Goal: Task Accomplishment & Management: Complete application form

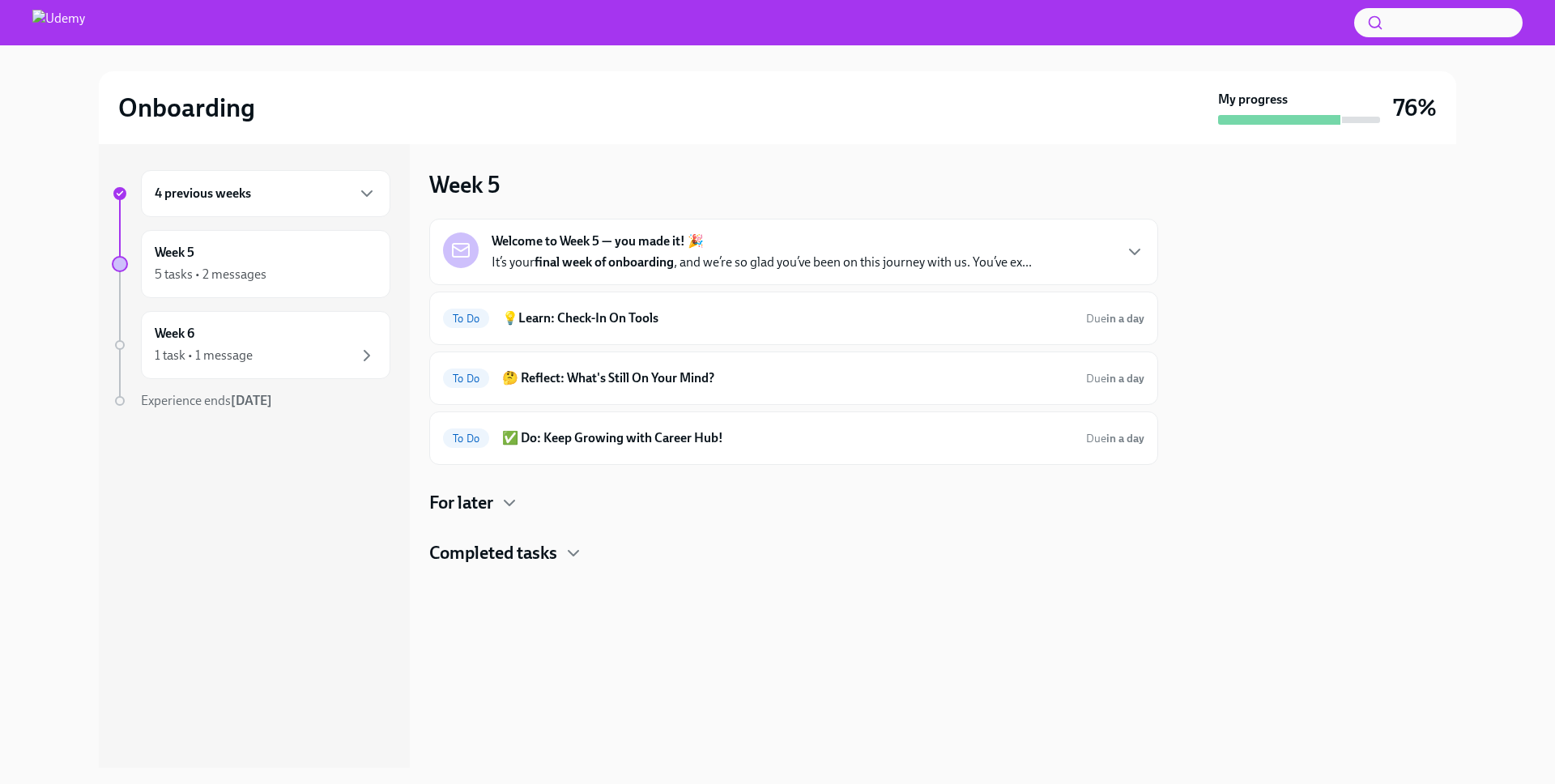
click at [609, 253] on p "It’s your final week of onboarding , and we’re so glad you’ve been on this jour…" at bounding box center [762, 262] width 540 height 18
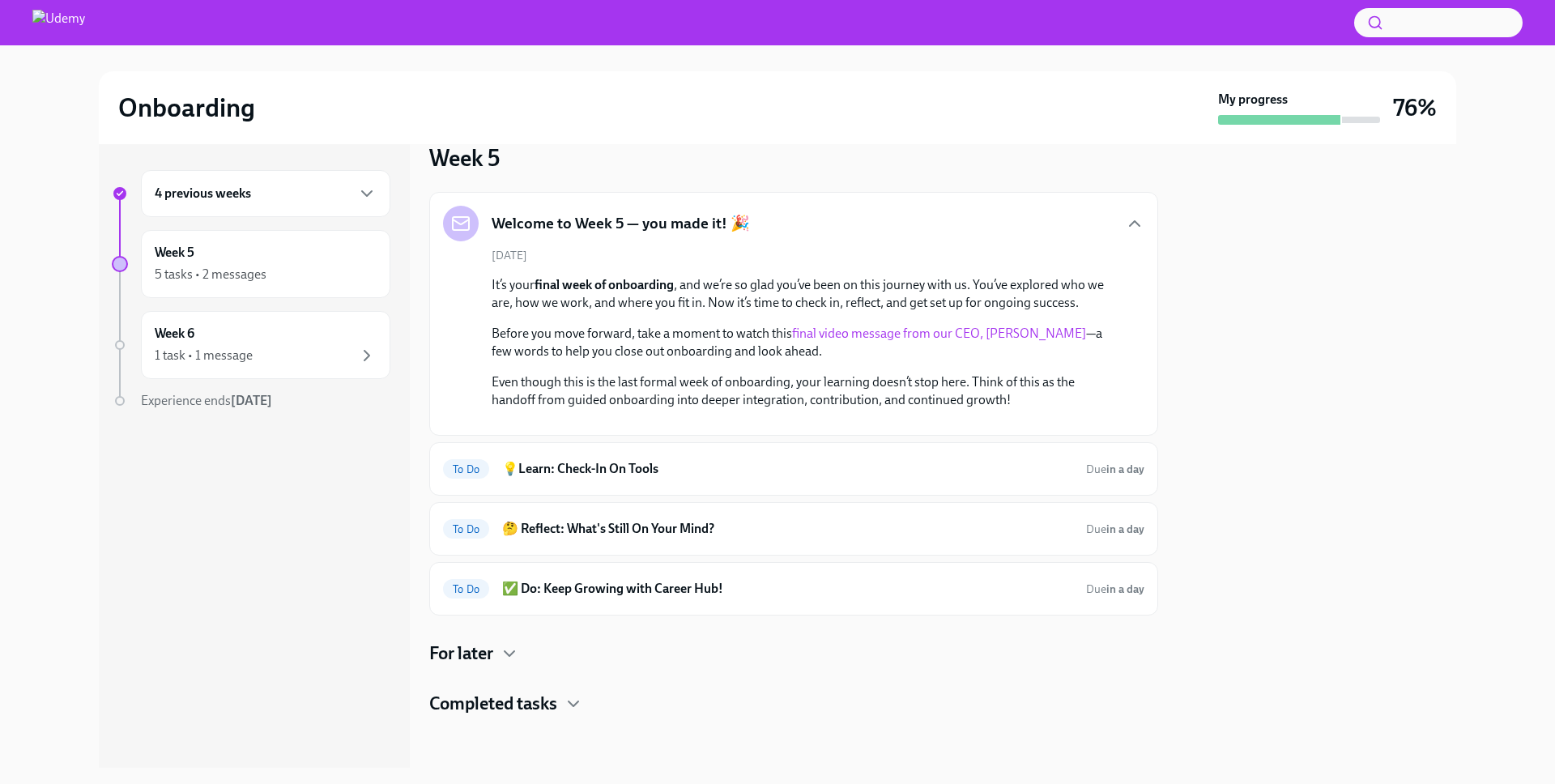
scroll to position [226, 0]
click at [685, 455] on div "To Do 💡Learn: Check-In On Tools Due in a day" at bounding box center [793, 469] width 729 height 53
click at [635, 477] on h6 "💡Learn: Check-In On Tools" at bounding box center [788, 468] width 571 height 18
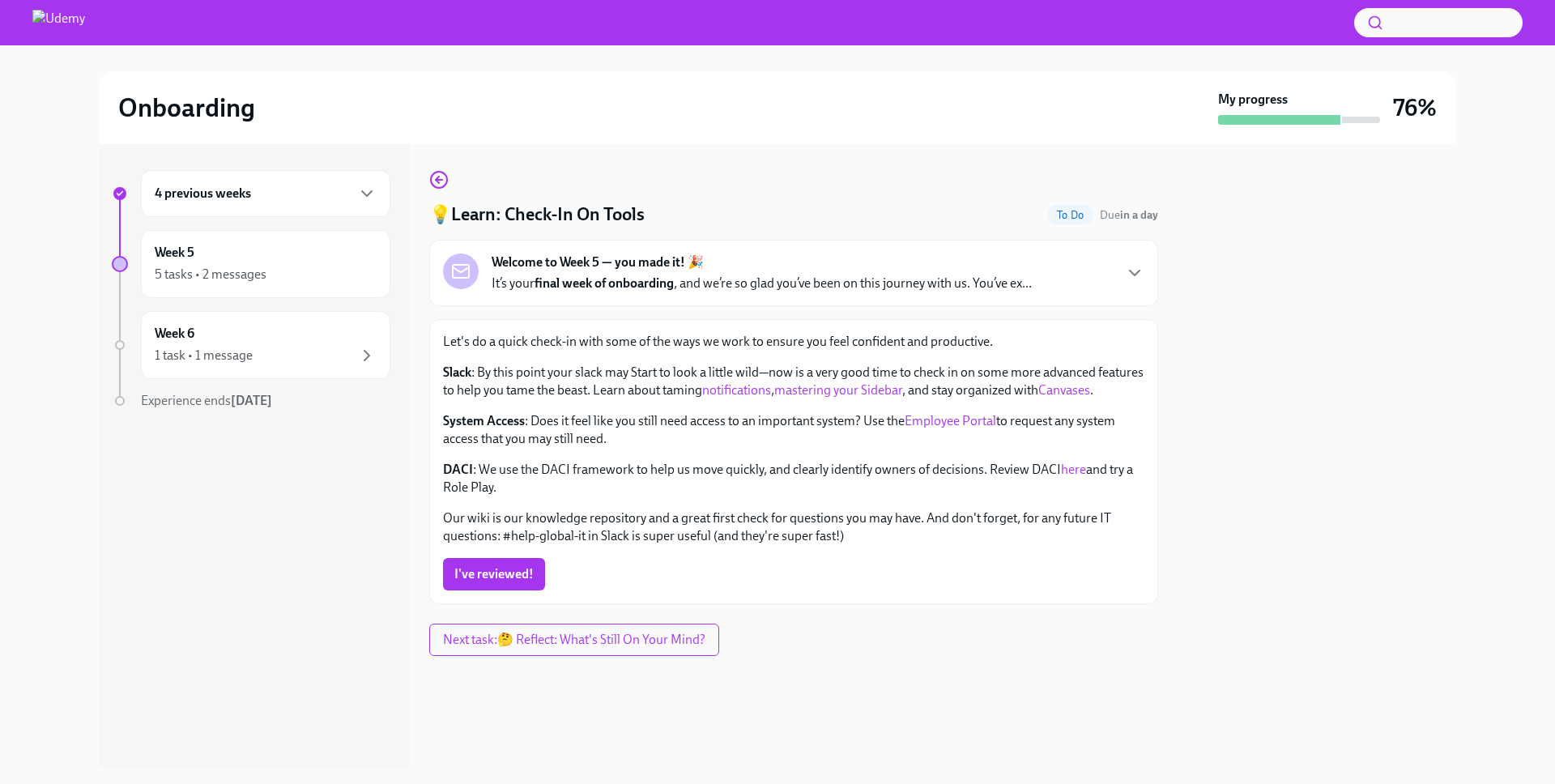
click at [827, 448] on p "System Access : Does it feel like you still need access to an important system?…" at bounding box center [793, 430] width 701 height 36
click at [900, 453] on div "Let's do a quick check-in with some of the ways we work to ensure you feel conf…" at bounding box center [793, 439] width 701 height 212
click at [735, 512] on p "Our wiki is our knowledge repository and a great first check for questions you …" at bounding box center [793, 527] width 701 height 36
click at [556, 462] on p "DACI : We use the DACI framework to help us move quickly, and clearly identify …" at bounding box center [793, 478] width 701 height 36
click at [504, 578] on span "I've reviewed!" at bounding box center [493, 573] width 79 height 16
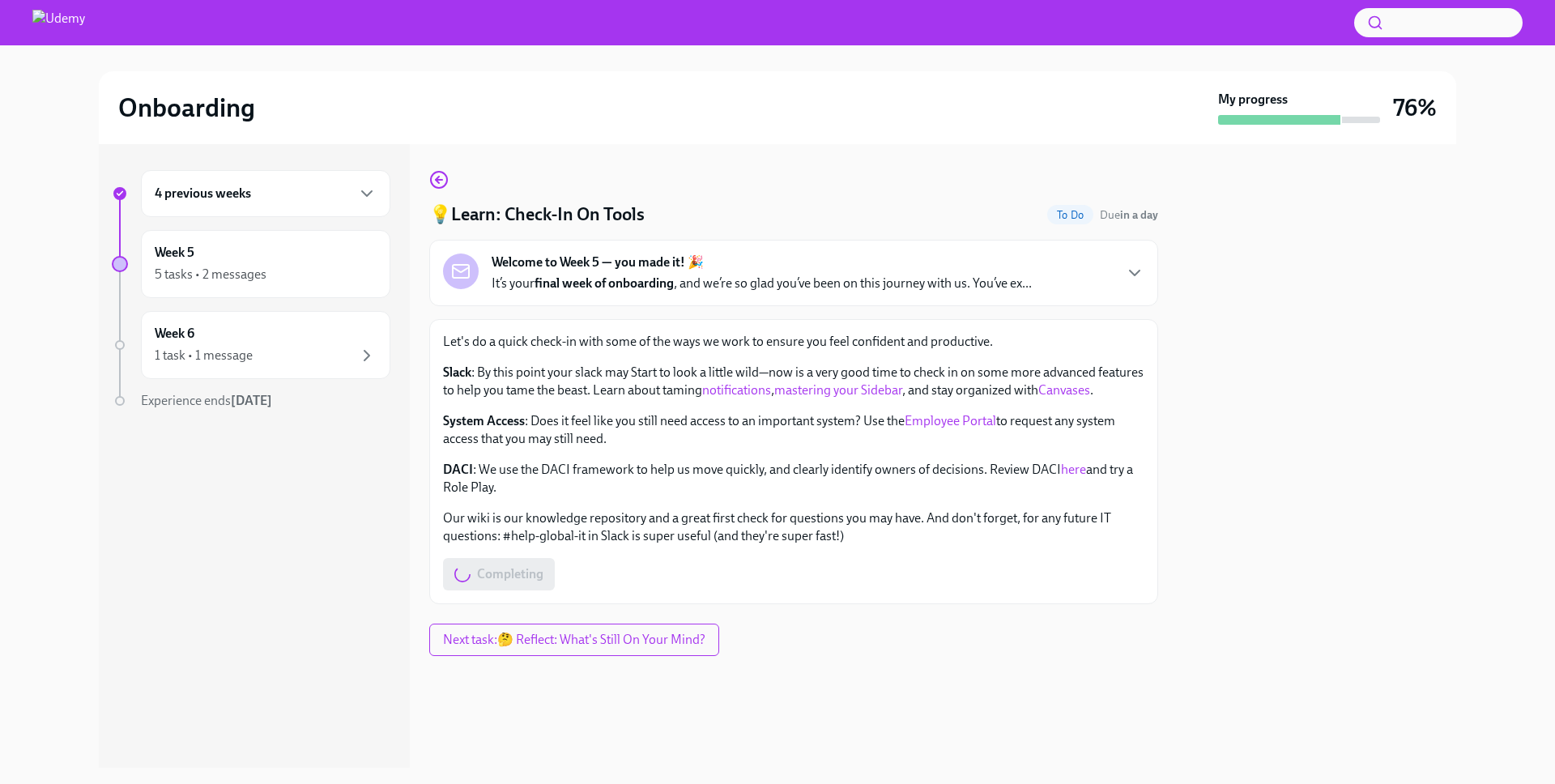
click at [709, 180] on div "💡Learn: Check-In On Tools To Do Due in a day Welcome to Week 5 — you made it! 🎉…" at bounding box center [793, 386] width 729 height 434
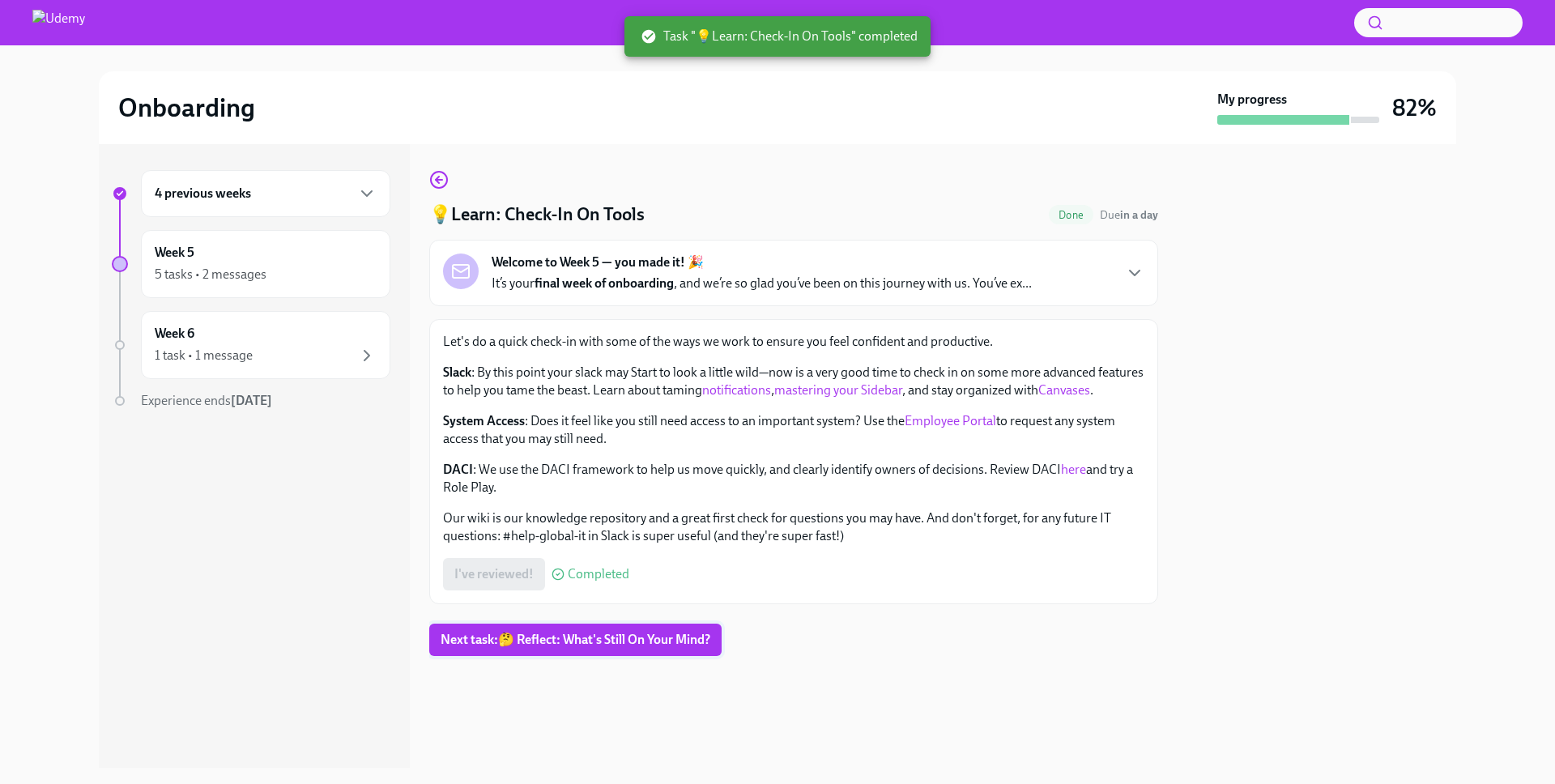
click at [627, 640] on span "Next task : 🤔 Reflect: What's Still On Your Mind?" at bounding box center [575, 639] width 270 height 16
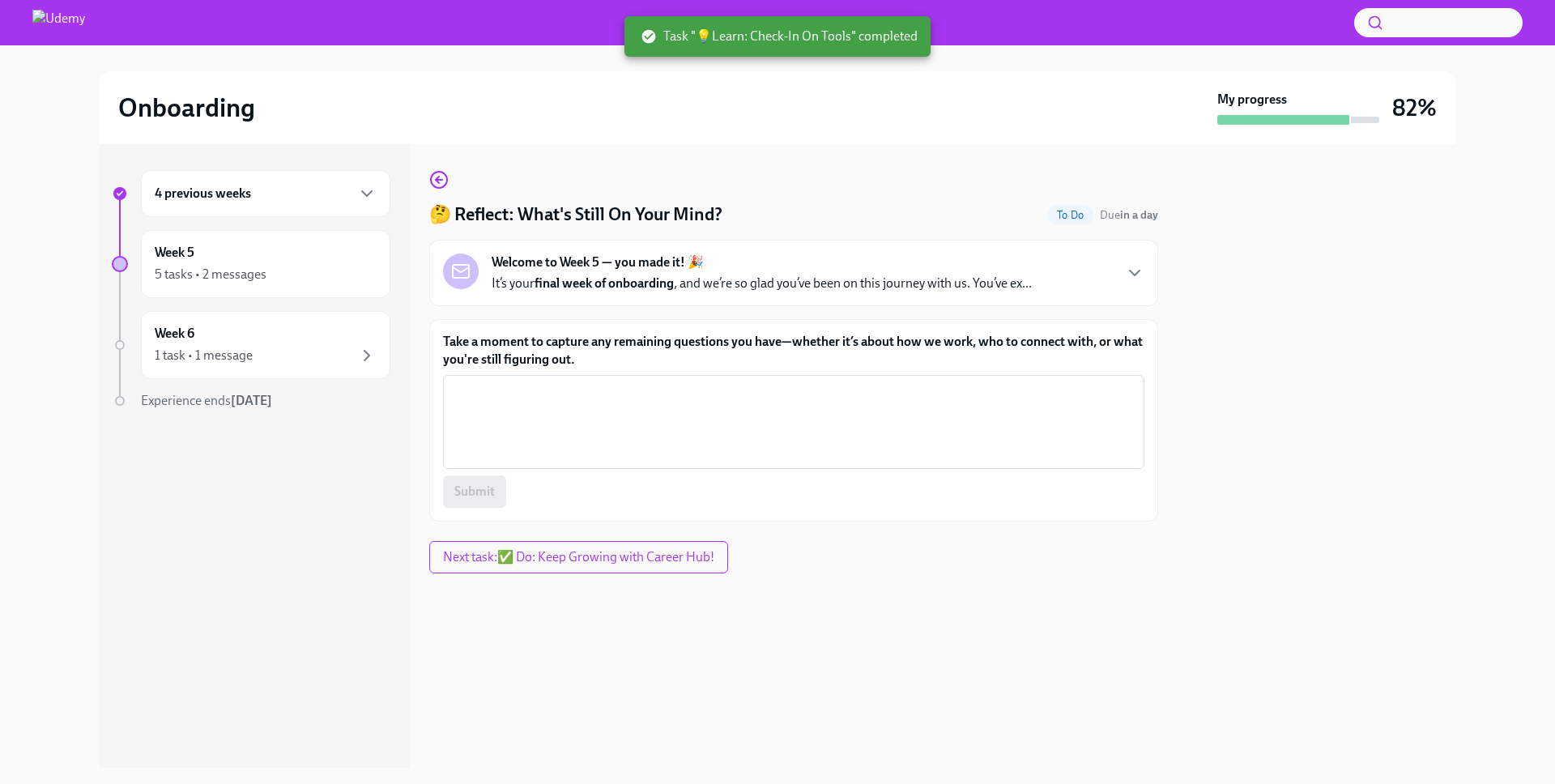
click at [756, 185] on div "🤔 Reflect: What's Still On Your Mind? To Do Due in a day Welcome to Week 5 — yo…" at bounding box center [793, 345] width 729 height 351
click at [680, 402] on textarea "Take a moment to capture any remaining questions you have—whether it’s about ho…" at bounding box center [793, 421] width 682 height 78
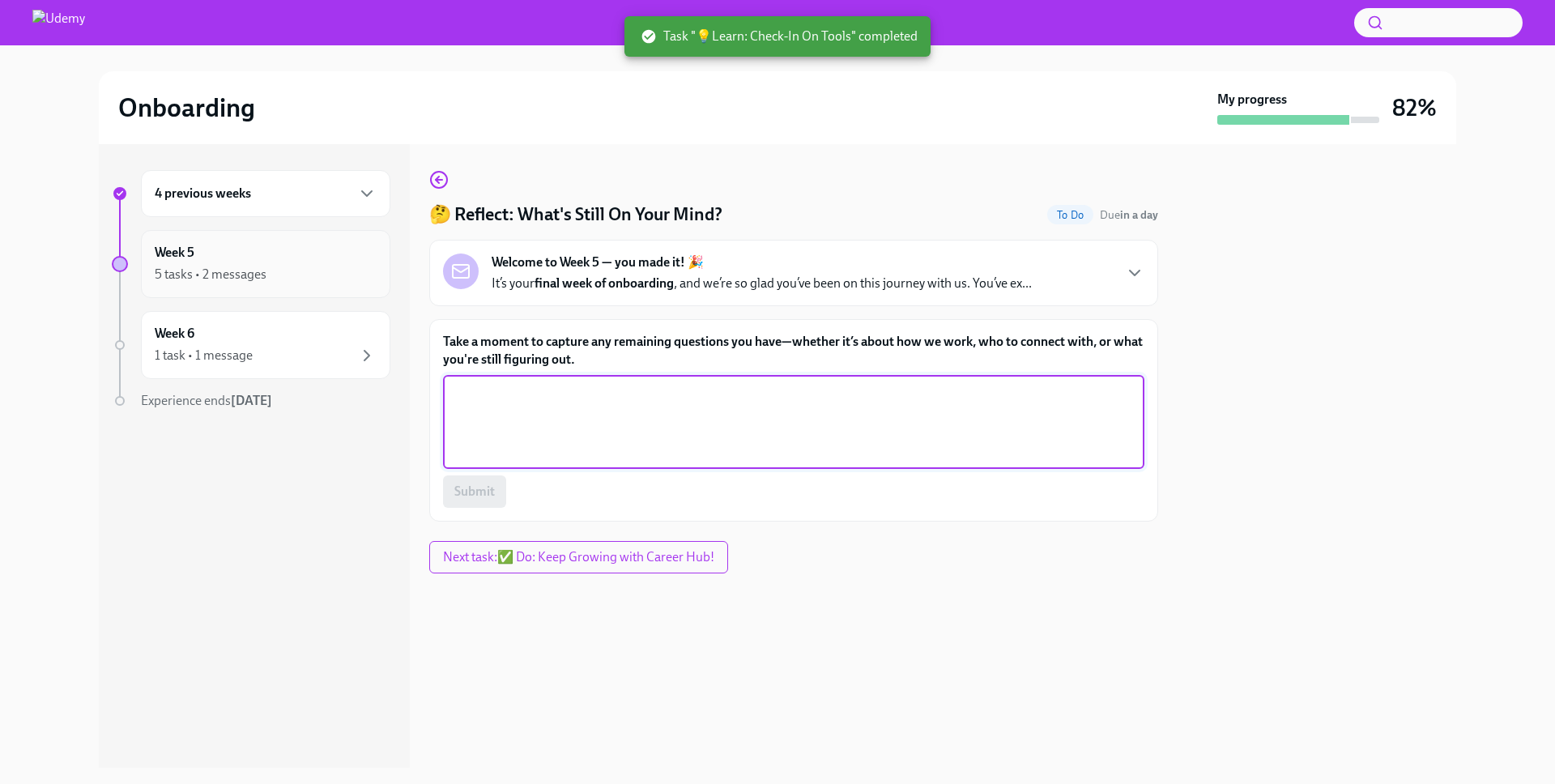
click at [286, 255] on div "Week 5 5 tasks • 2 messages" at bounding box center [265, 264] width 222 height 40
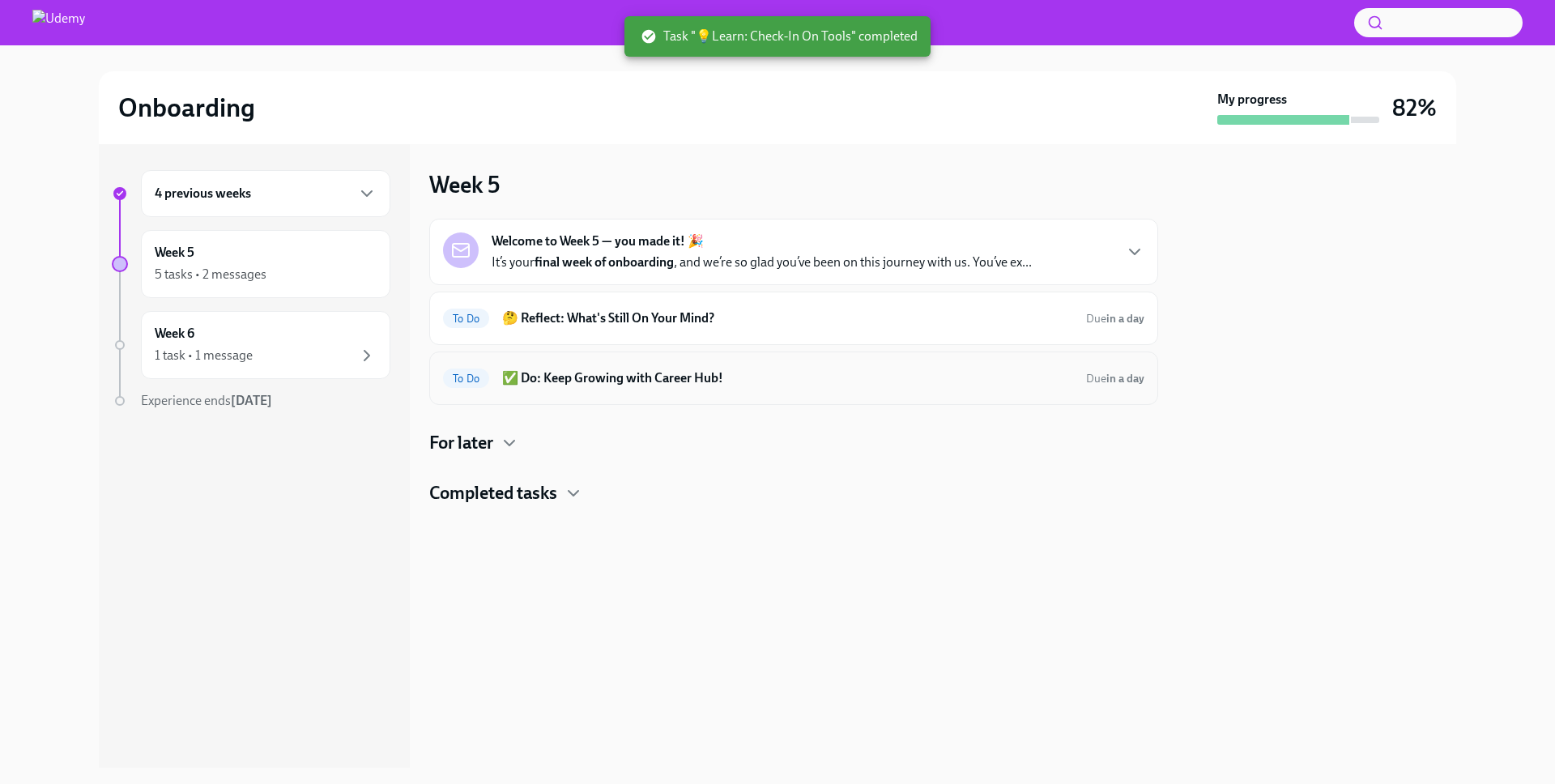
click at [625, 369] on h6 "✅ Do: Keep Growing with Career Hub!" at bounding box center [788, 378] width 571 height 18
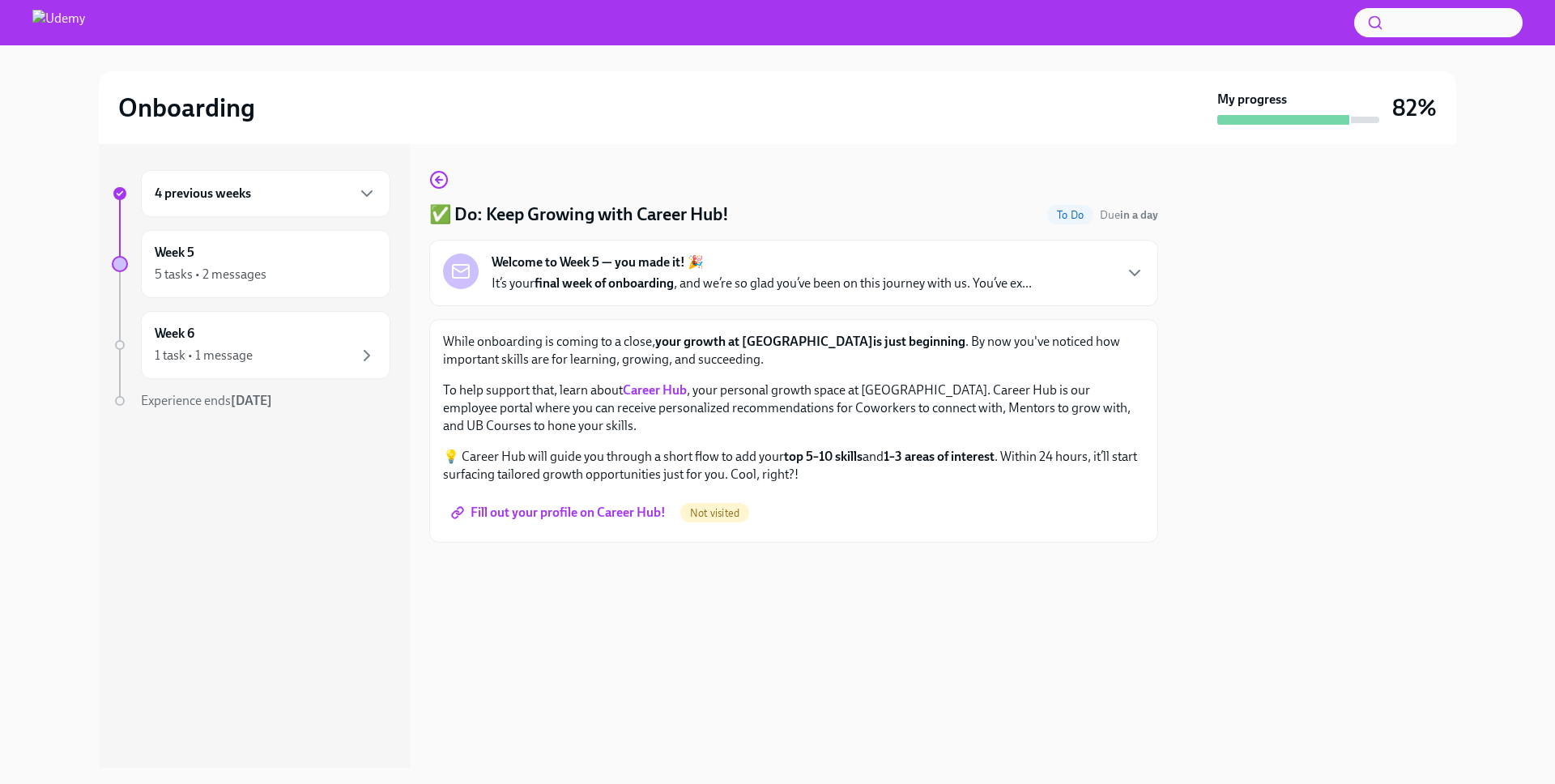
click at [666, 284] on strong "final week of onboarding" at bounding box center [604, 283] width 140 height 15
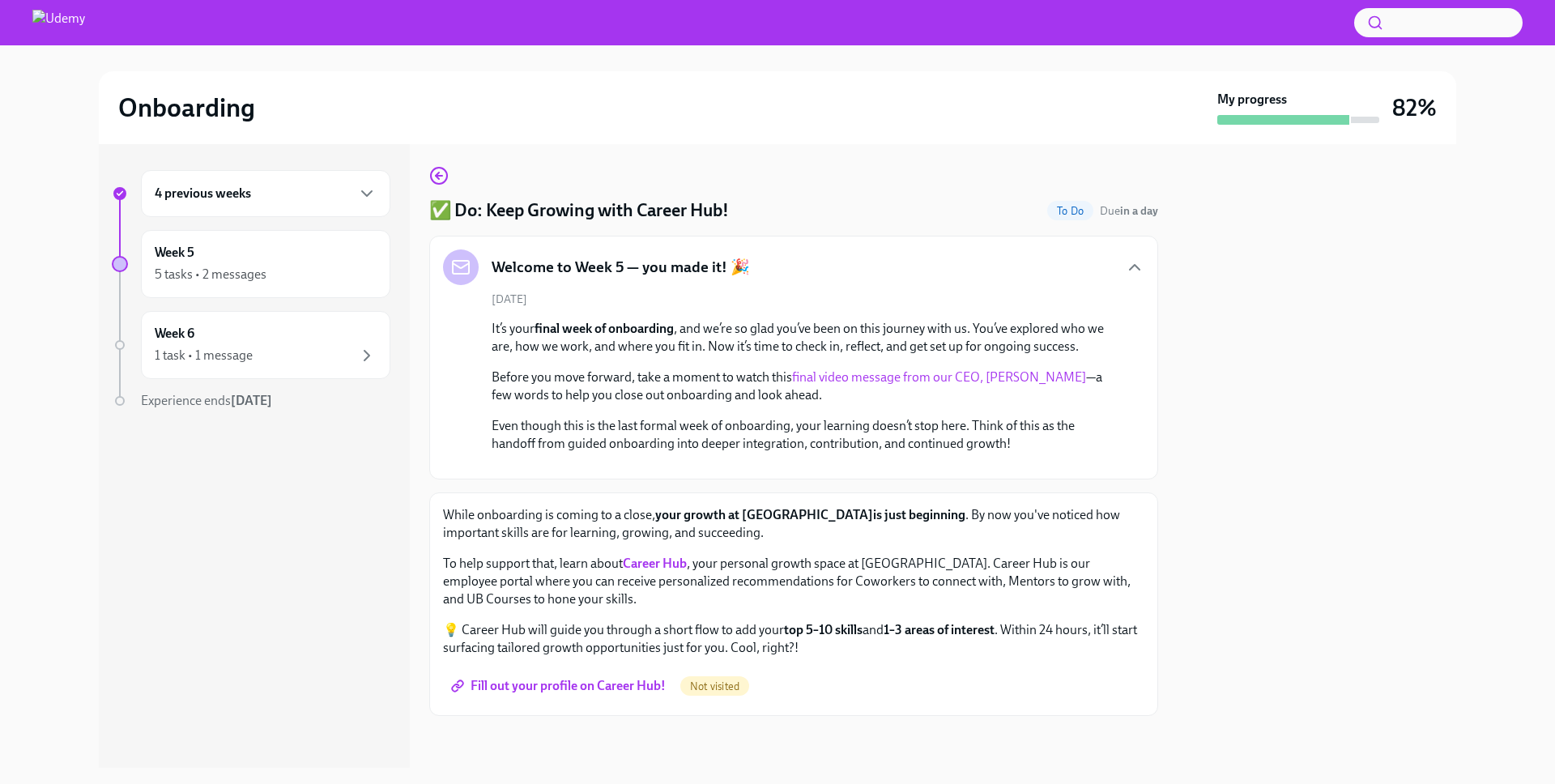
scroll to position [206, 0]
click at [256, 257] on div "Week 5 5 tasks • 2 messages" at bounding box center [265, 264] width 222 height 40
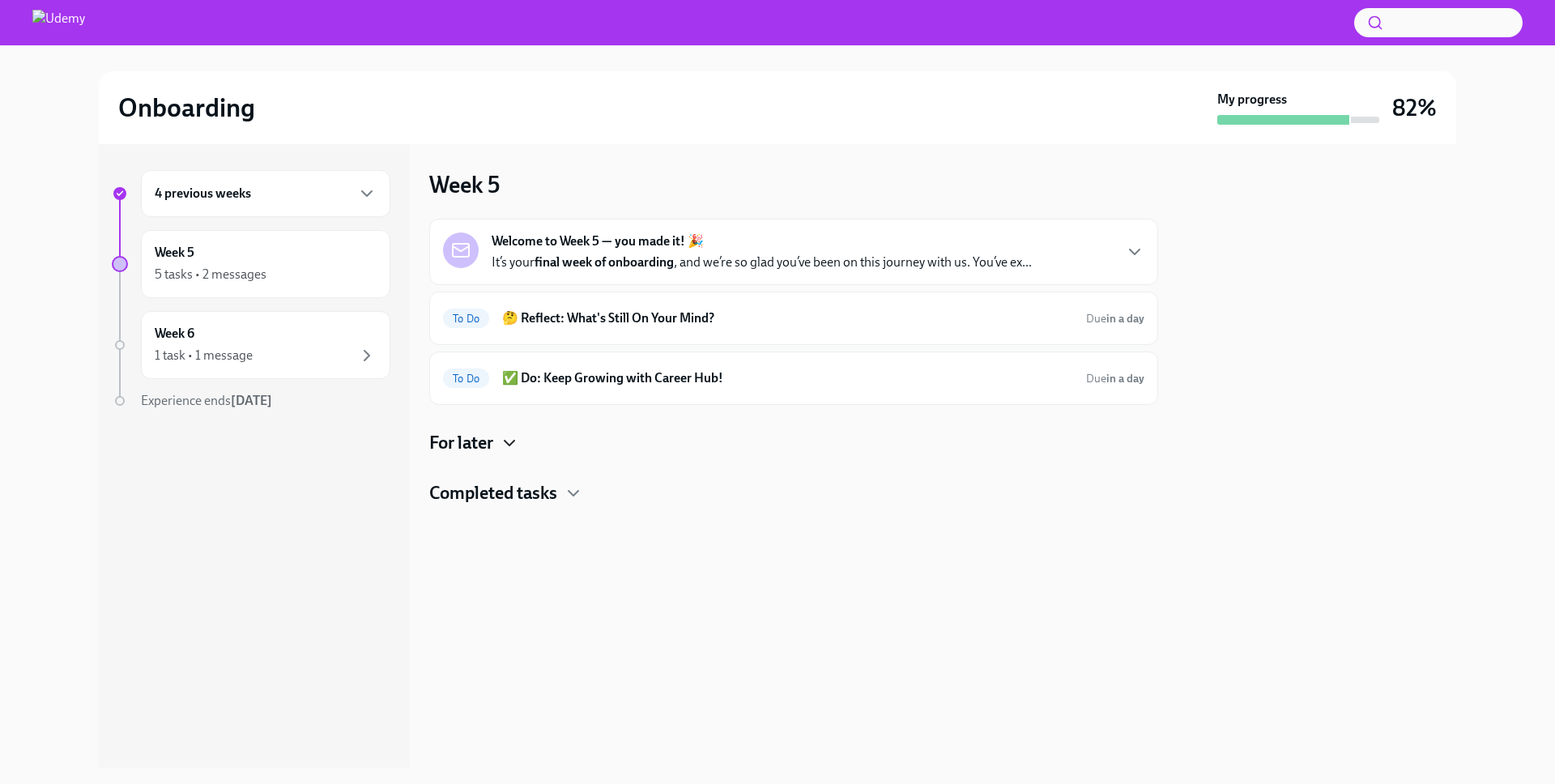
click at [502, 439] on icon "button" at bounding box center [509, 442] width 19 height 19
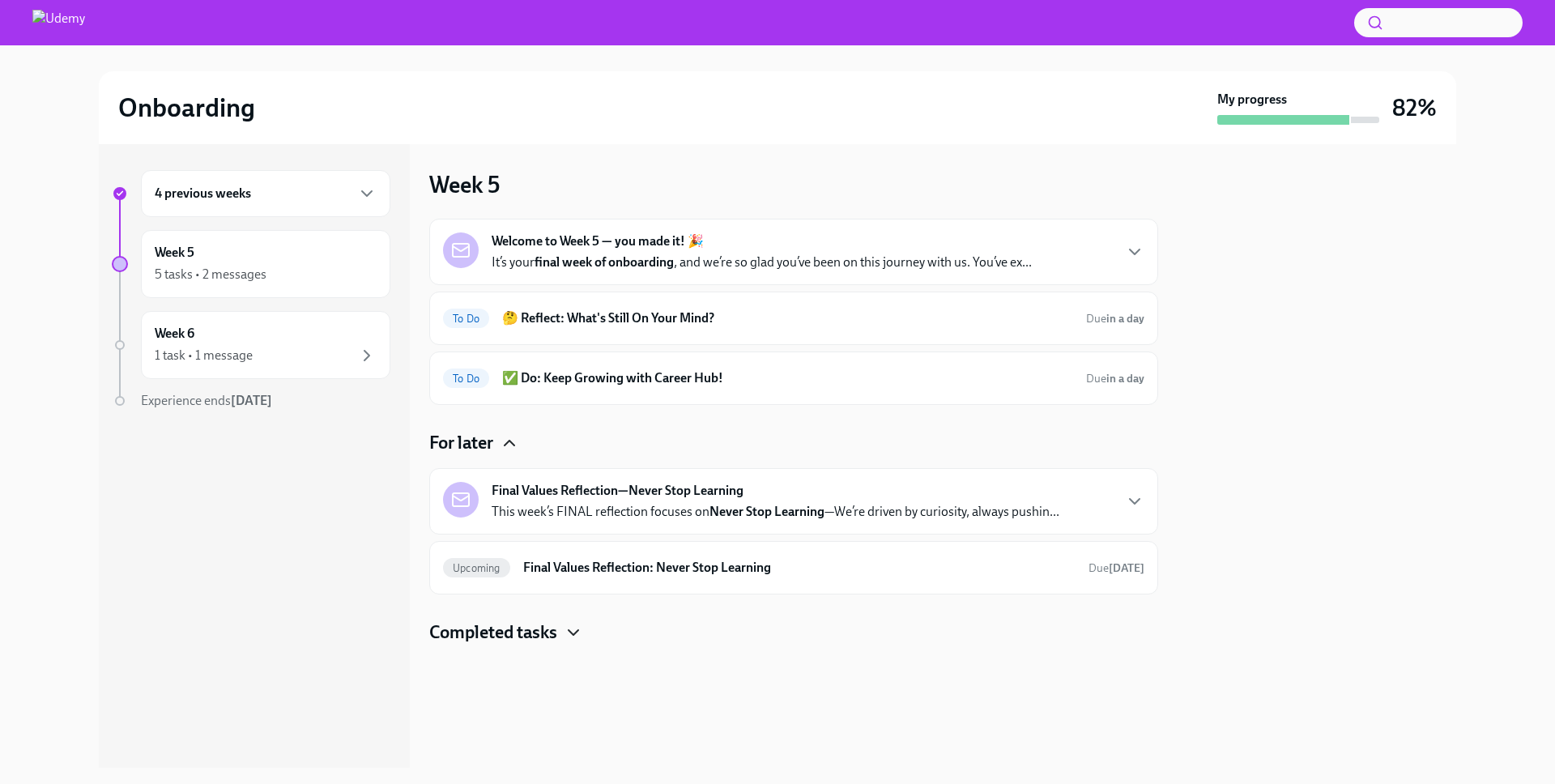
click at [576, 634] on icon "button" at bounding box center [574, 633] width 10 height 5
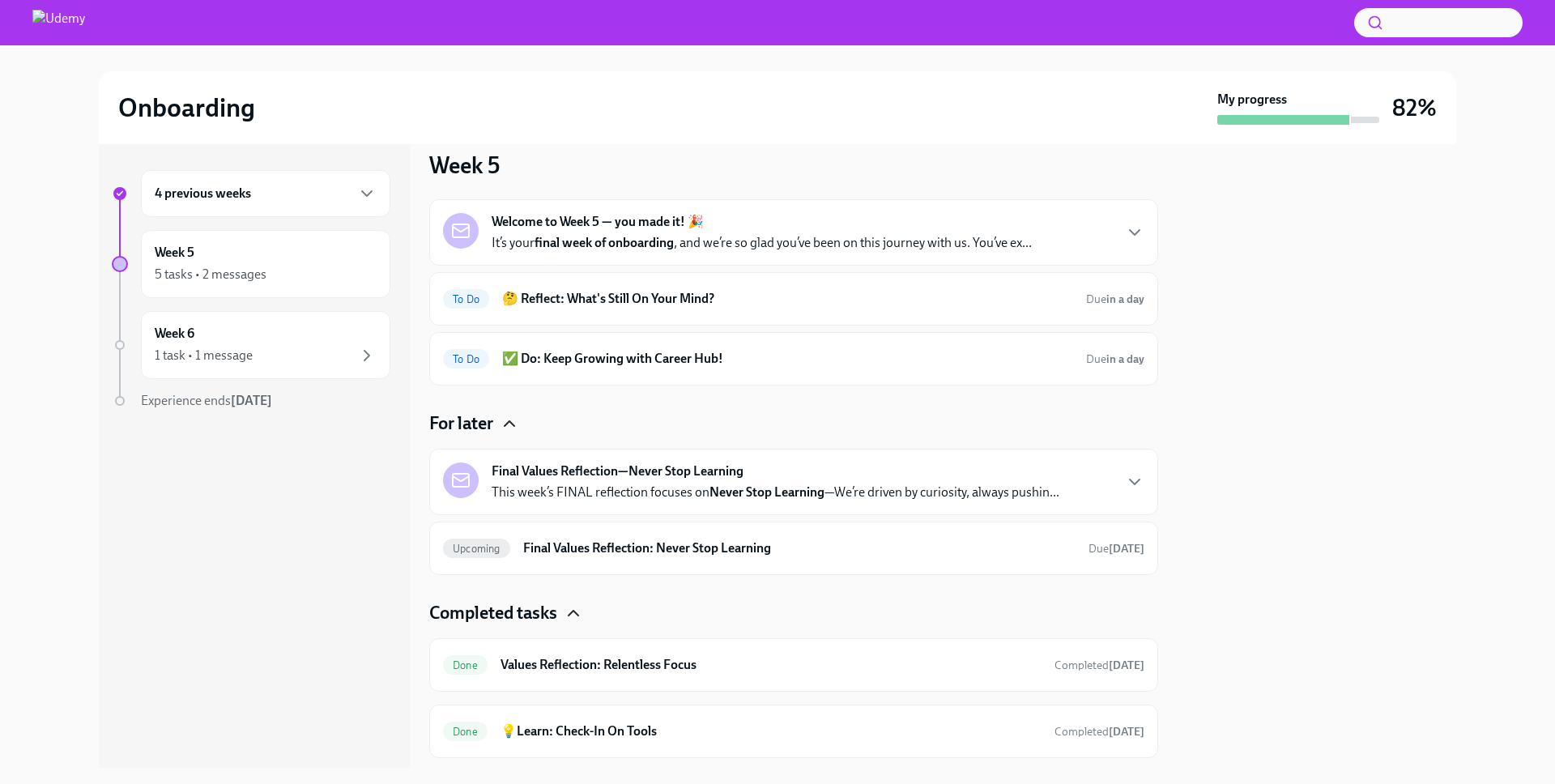
scroll to position [62, 0]
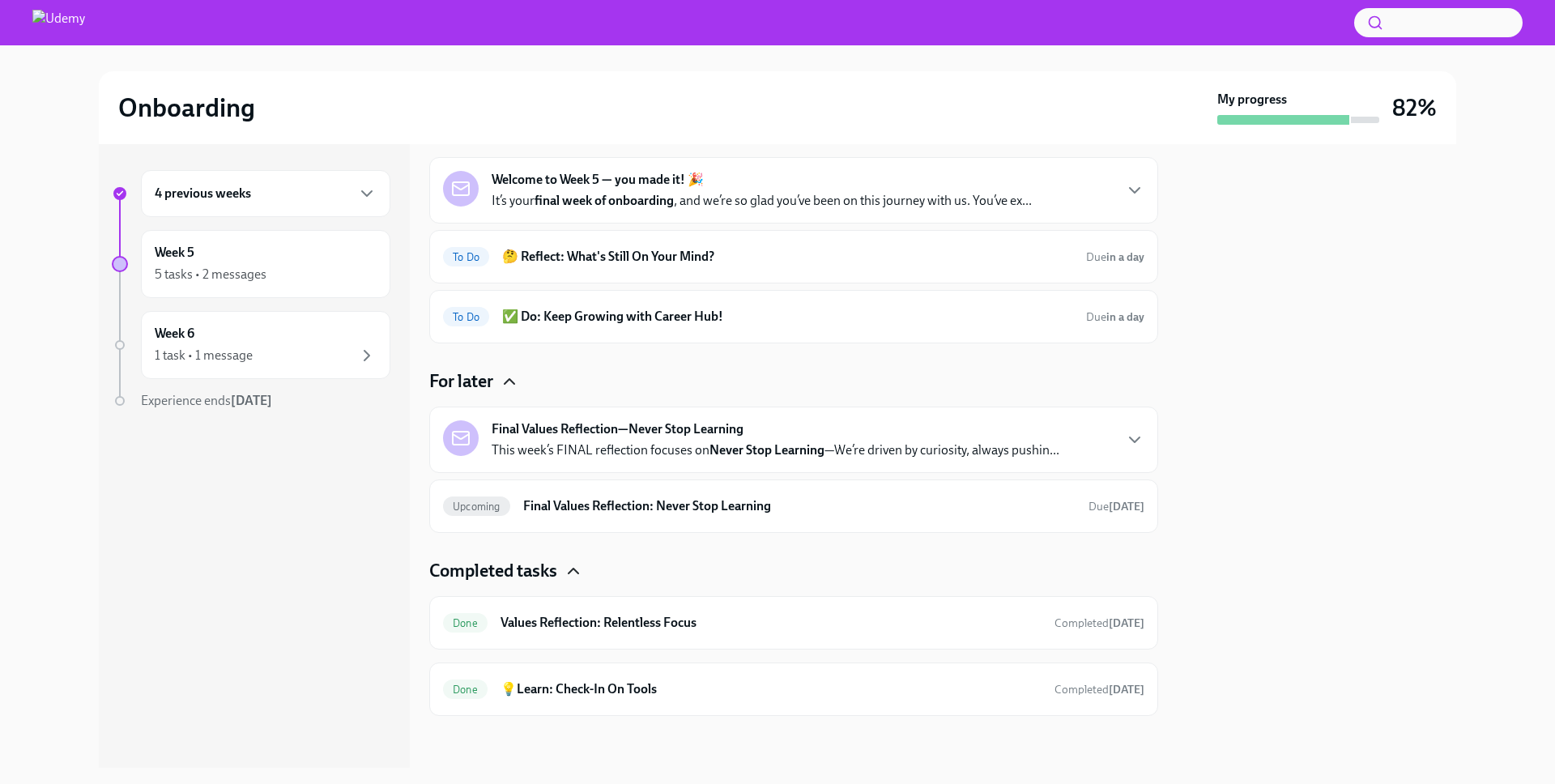
click at [567, 573] on icon "button" at bounding box center [573, 570] width 19 height 19
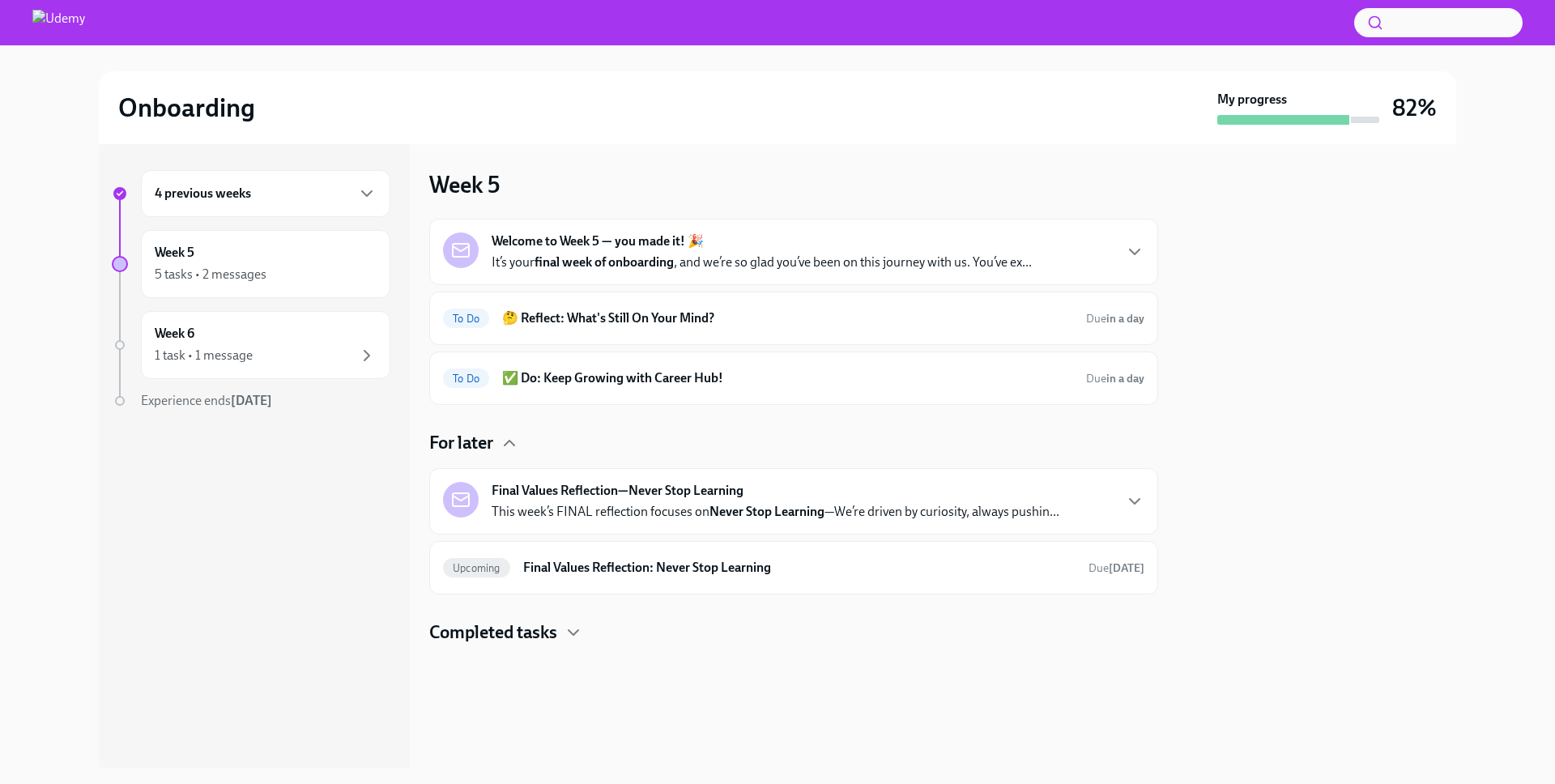
click at [528, 440] on div "For later" at bounding box center [793, 442] width 729 height 24
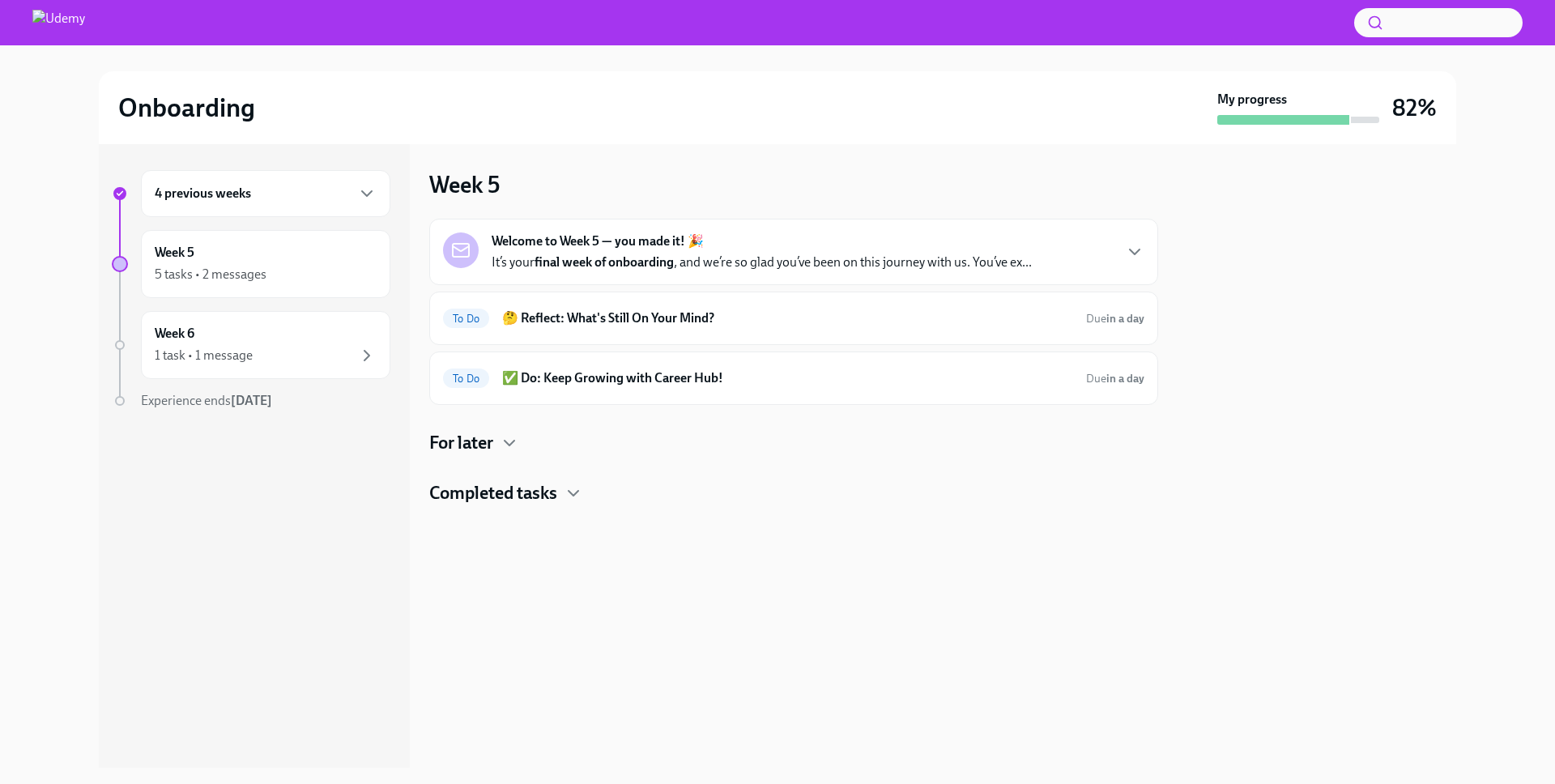
click at [643, 64] on div at bounding box center [778, 58] width 1503 height 26
click at [404, 115] on div "Onboarding" at bounding box center [664, 107] width 1093 height 33
click at [510, 98] on div "Onboarding" at bounding box center [664, 107] width 1093 height 33
click at [625, 311] on h6 "🤔 Reflect: What's Still On Your Mind?" at bounding box center [788, 318] width 571 height 18
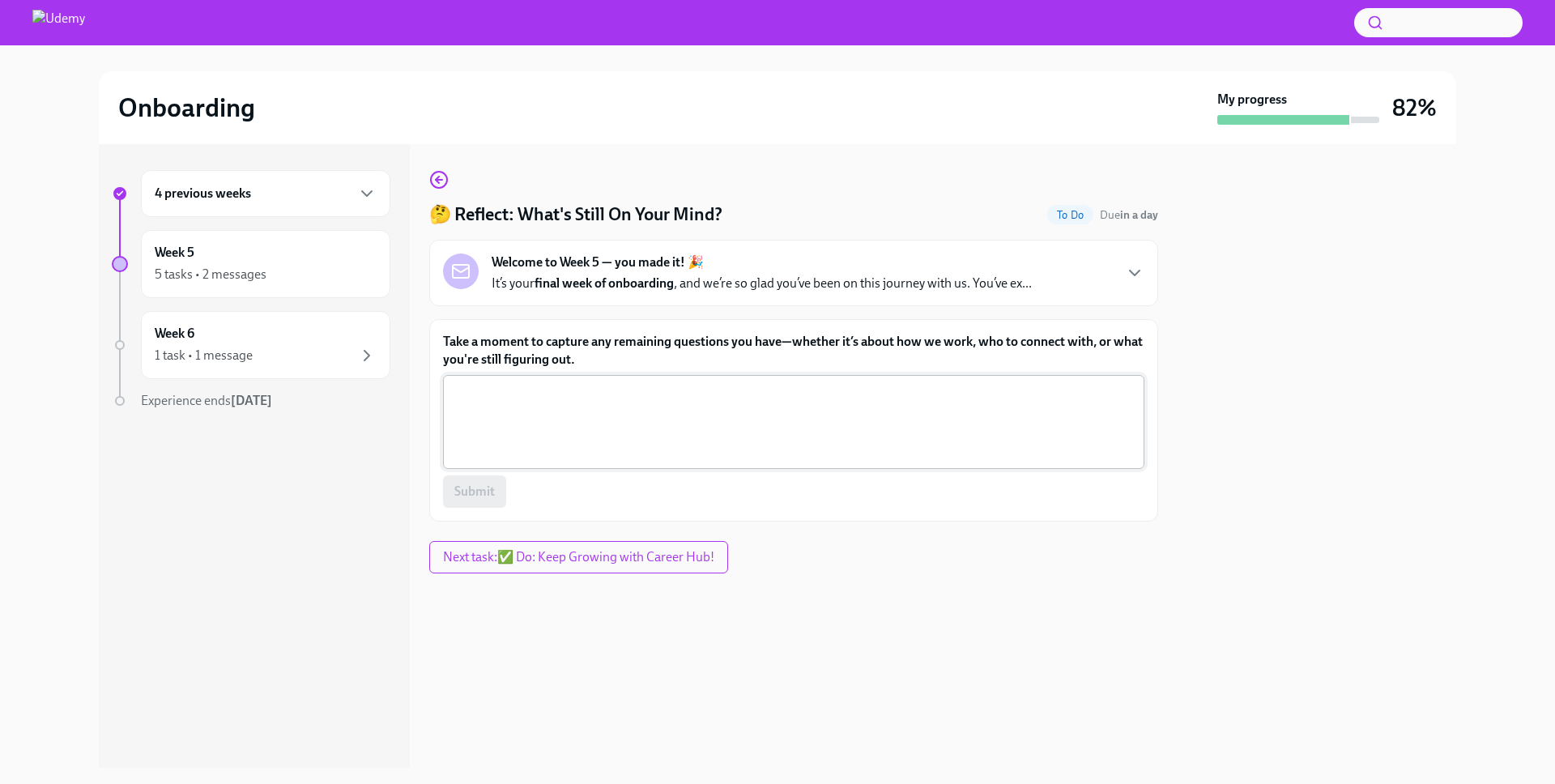
click at [696, 396] on textarea "Take a moment to capture any remaining questions you have—whether it’s about ho…" at bounding box center [793, 421] width 682 height 78
click at [946, 287] on p "It’s your final week of onboarding , and we’re so glad you’ve been on this jour…" at bounding box center [762, 283] width 540 height 18
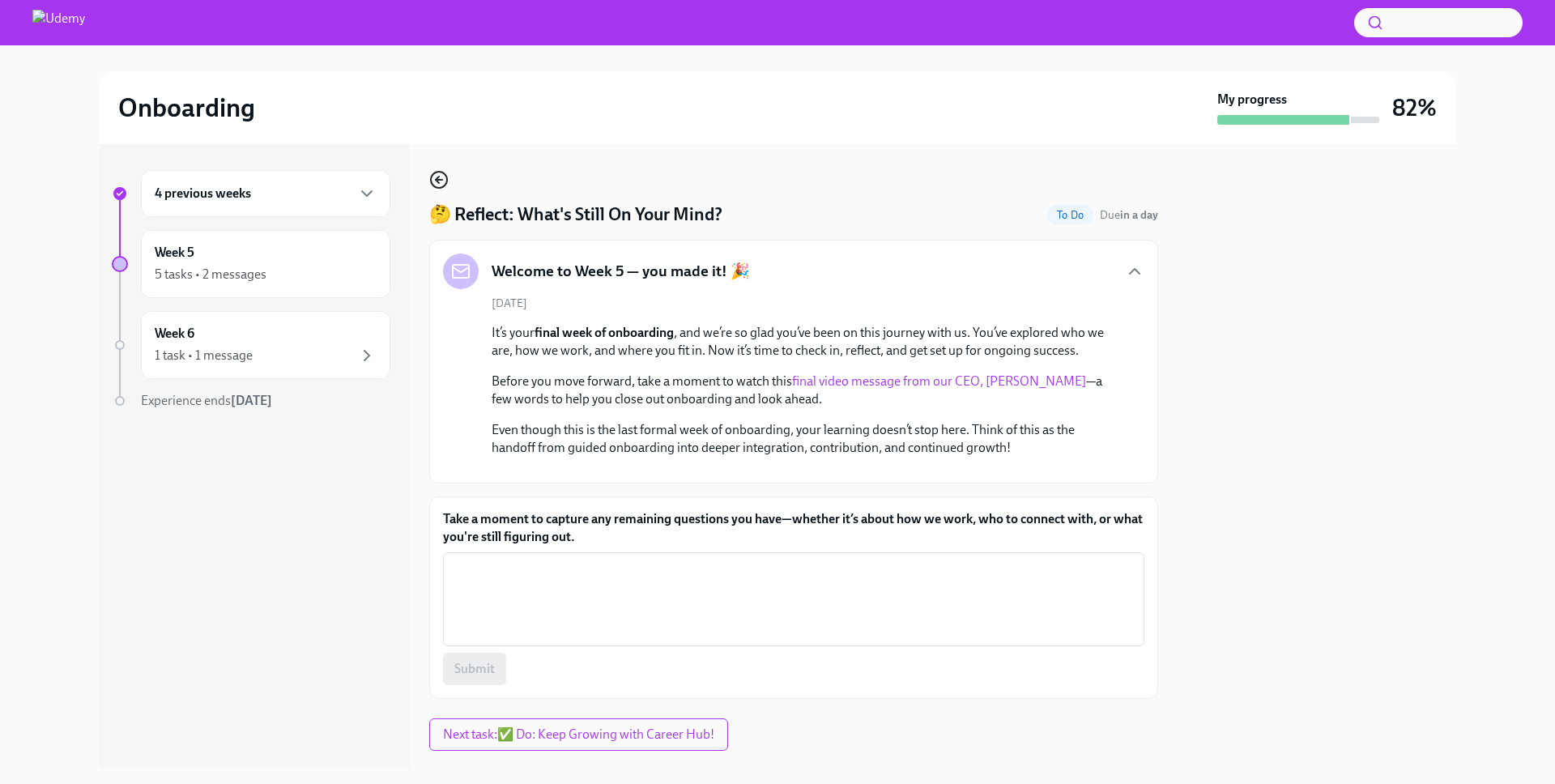
click at [436, 182] on icon "button" at bounding box center [438, 179] width 19 height 19
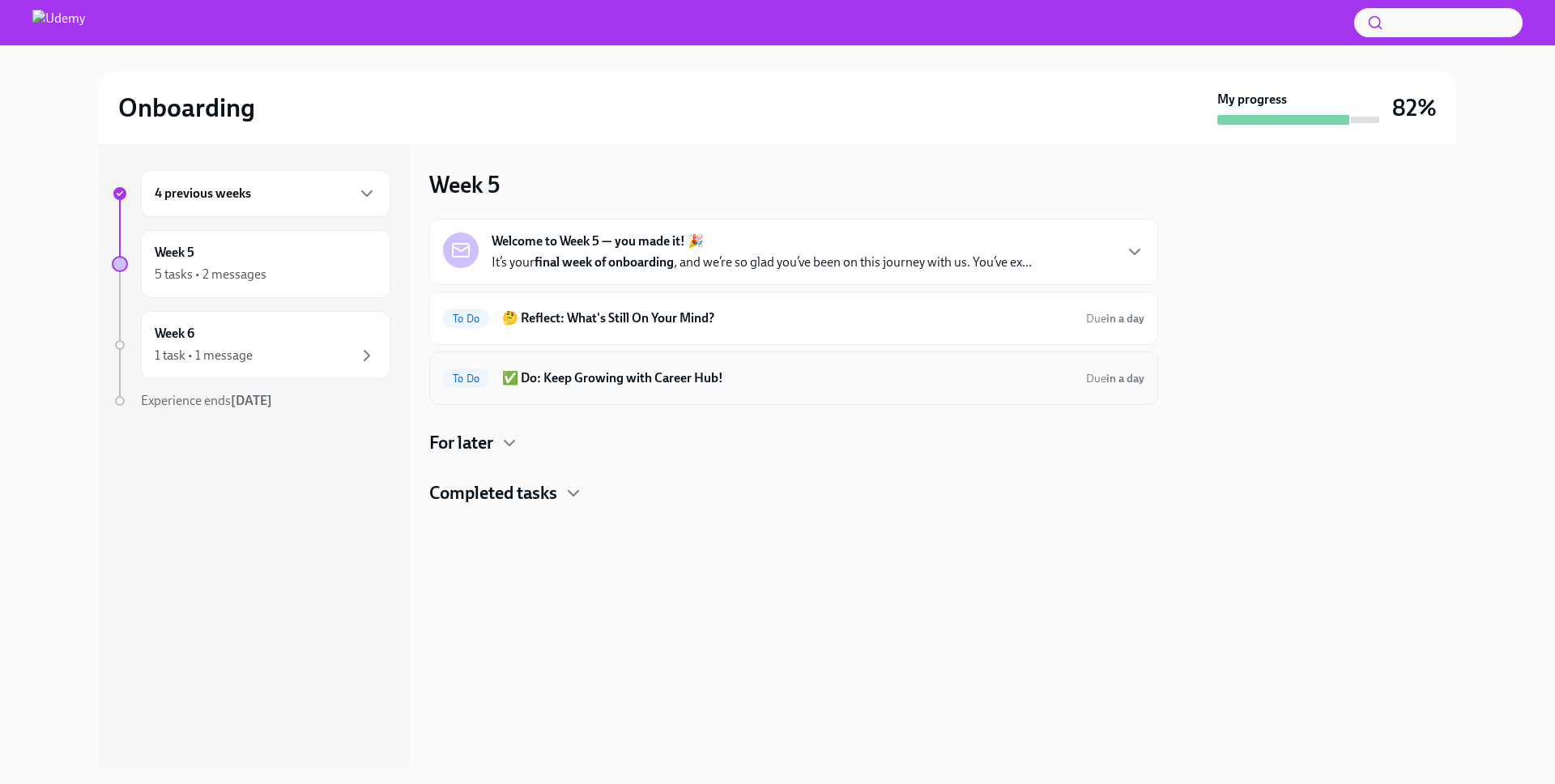
click at [635, 378] on h6 "✅ Do: Keep Growing with Career Hub!" at bounding box center [788, 378] width 571 height 18
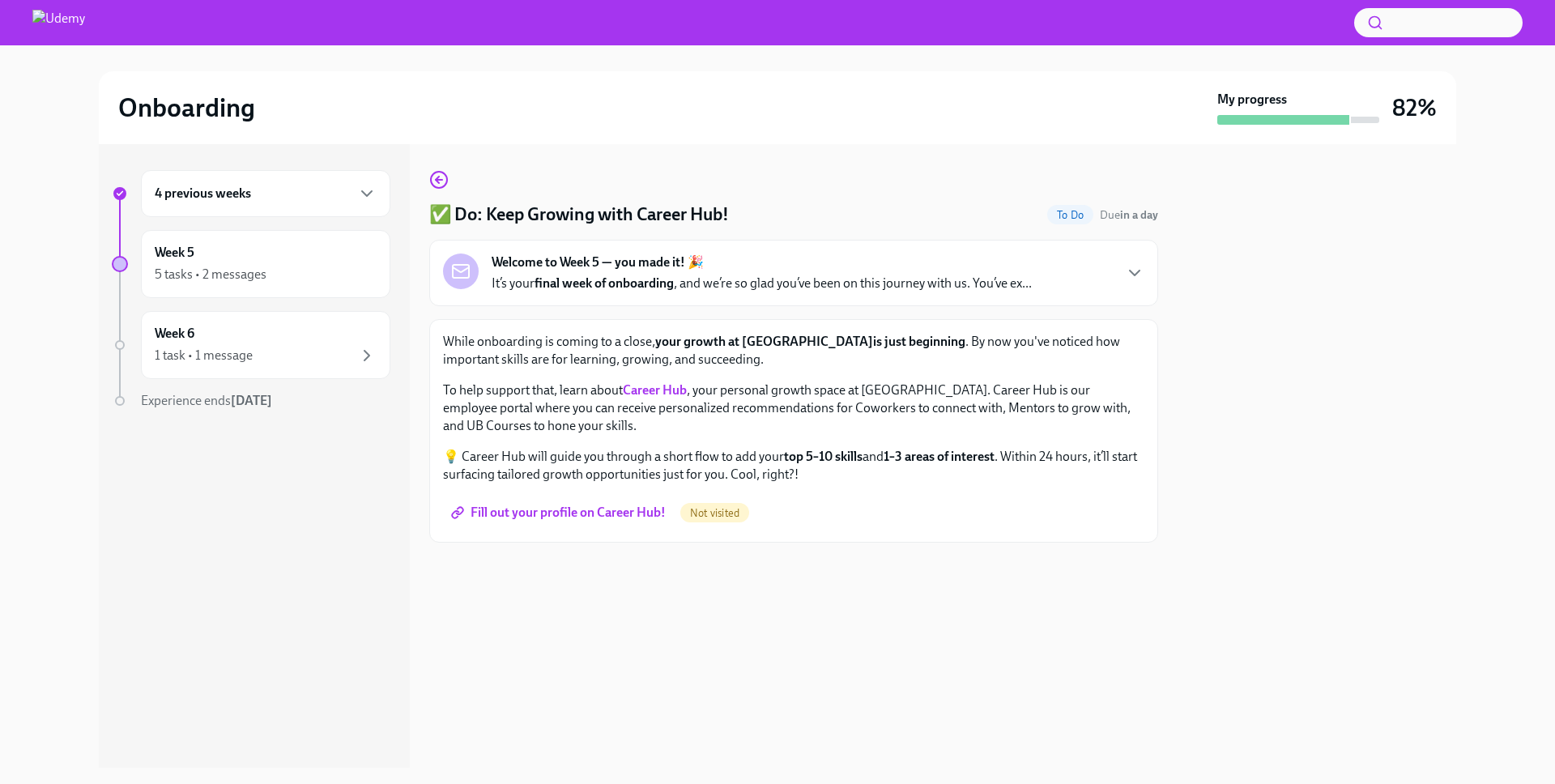
click at [736, 364] on p "While onboarding is coming to a close, your growth at [GEOGRAPHIC_DATA] is just…" at bounding box center [793, 350] width 701 height 36
click at [810, 366] on p "While onboarding is coming to a close, your growth at [GEOGRAPHIC_DATA] is just…" at bounding box center [793, 350] width 701 height 36
drag, startPoint x: 841, startPoint y: 409, endPoint x: 1124, endPoint y: 410, distance: 283.0
click at [841, 409] on p "To help support that, learn about Career Hub , your personal growth space at [G…" at bounding box center [793, 408] width 701 height 53
click at [1206, 428] on div at bounding box center [1316, 456] width 278 height 624
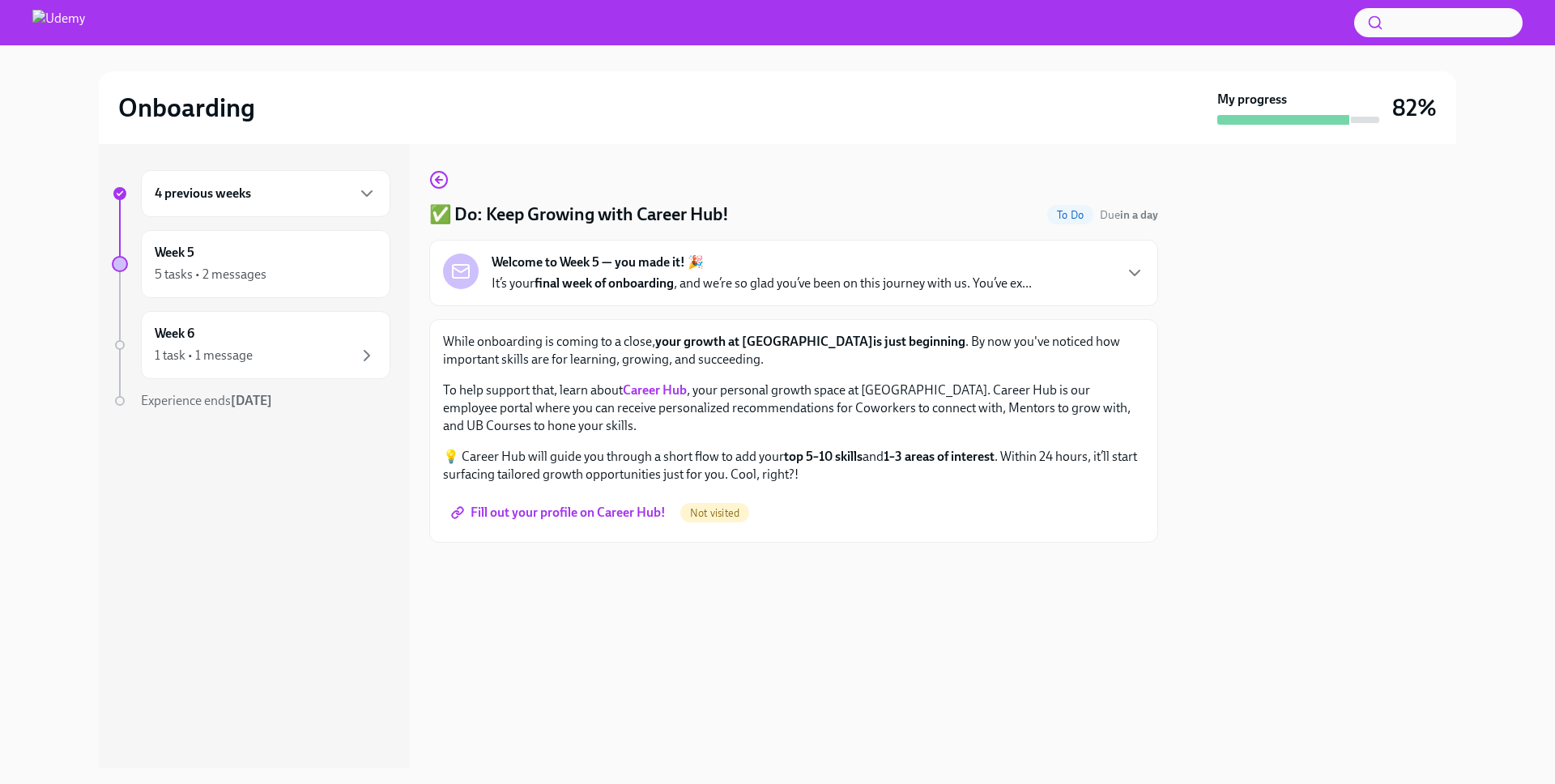
click at [637, 511] on span "Fill out your profile on Career Hub!" at bounding box center [559, 512] width 212 height 16
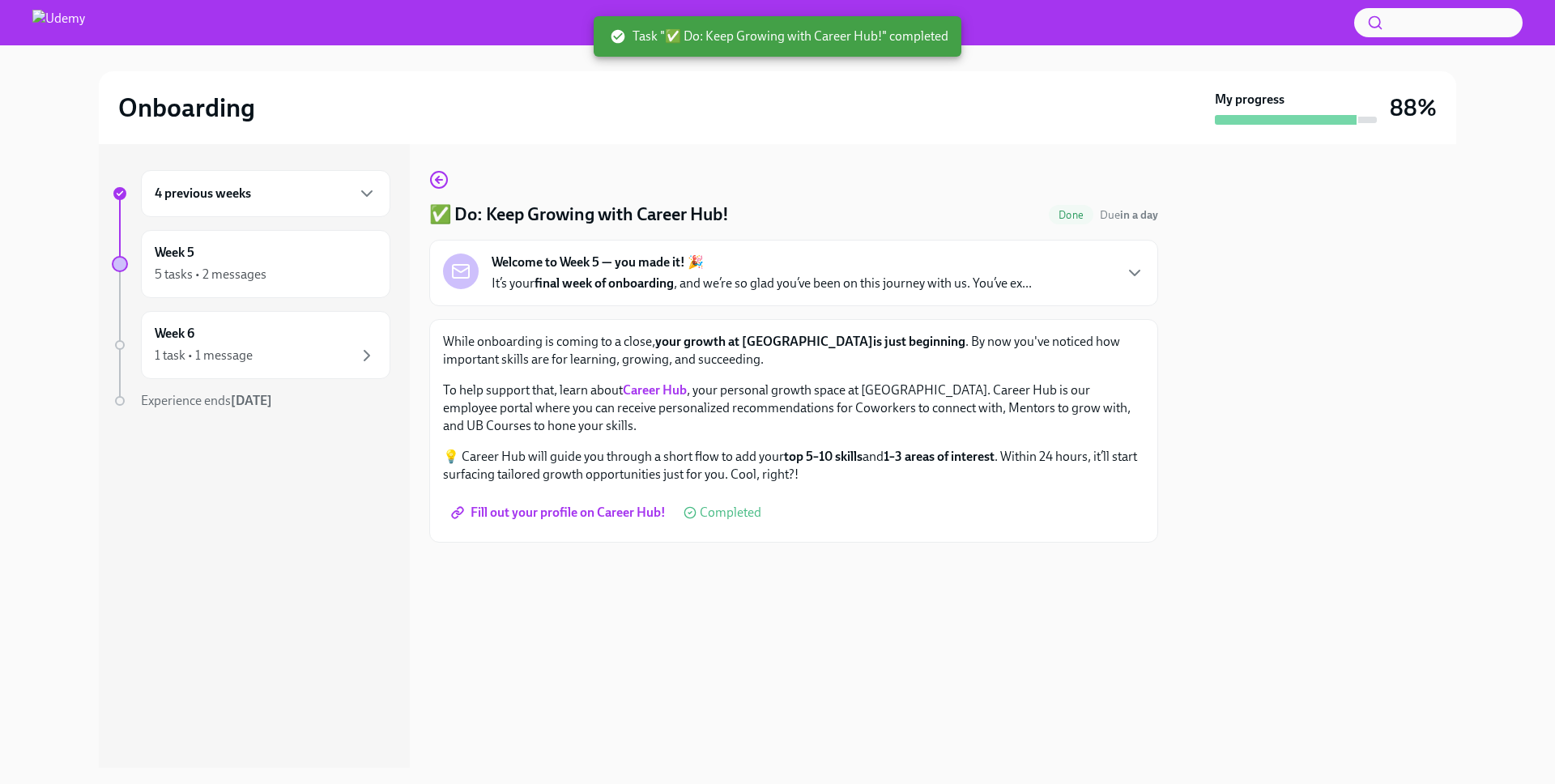
click at [725, 588] on div at bounding box center [793, 568] width 729 height 52
click at [730, 282] on p "It’s your final week of onboarding , and we’re so glad you’ve been on this jour…" at bounding box center [762, 283] width 540 height 18
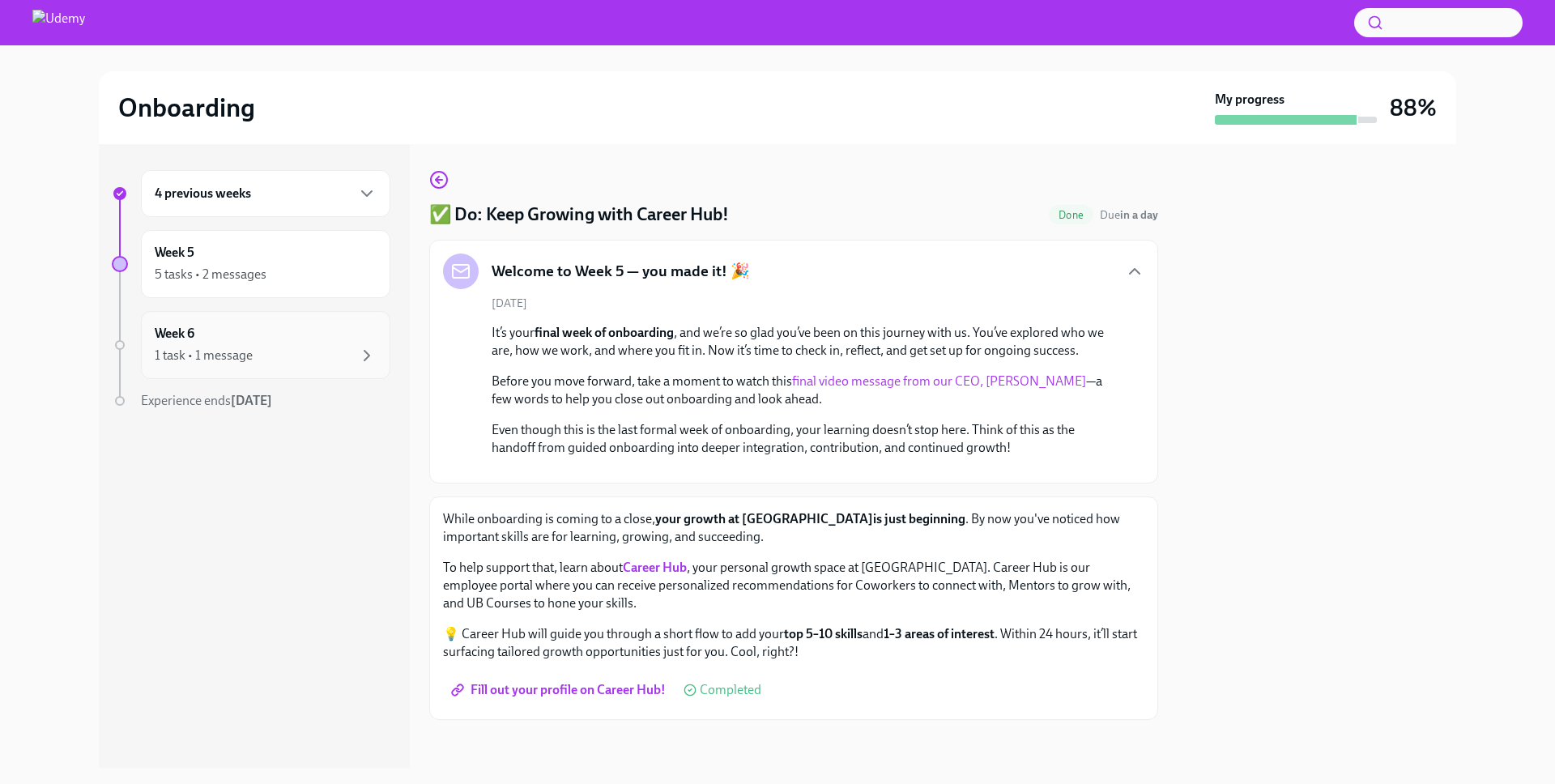
click at [277, 338] on div "Week 6 1 task • 1 message" at bounding box center [265, 344] width 222 height 40
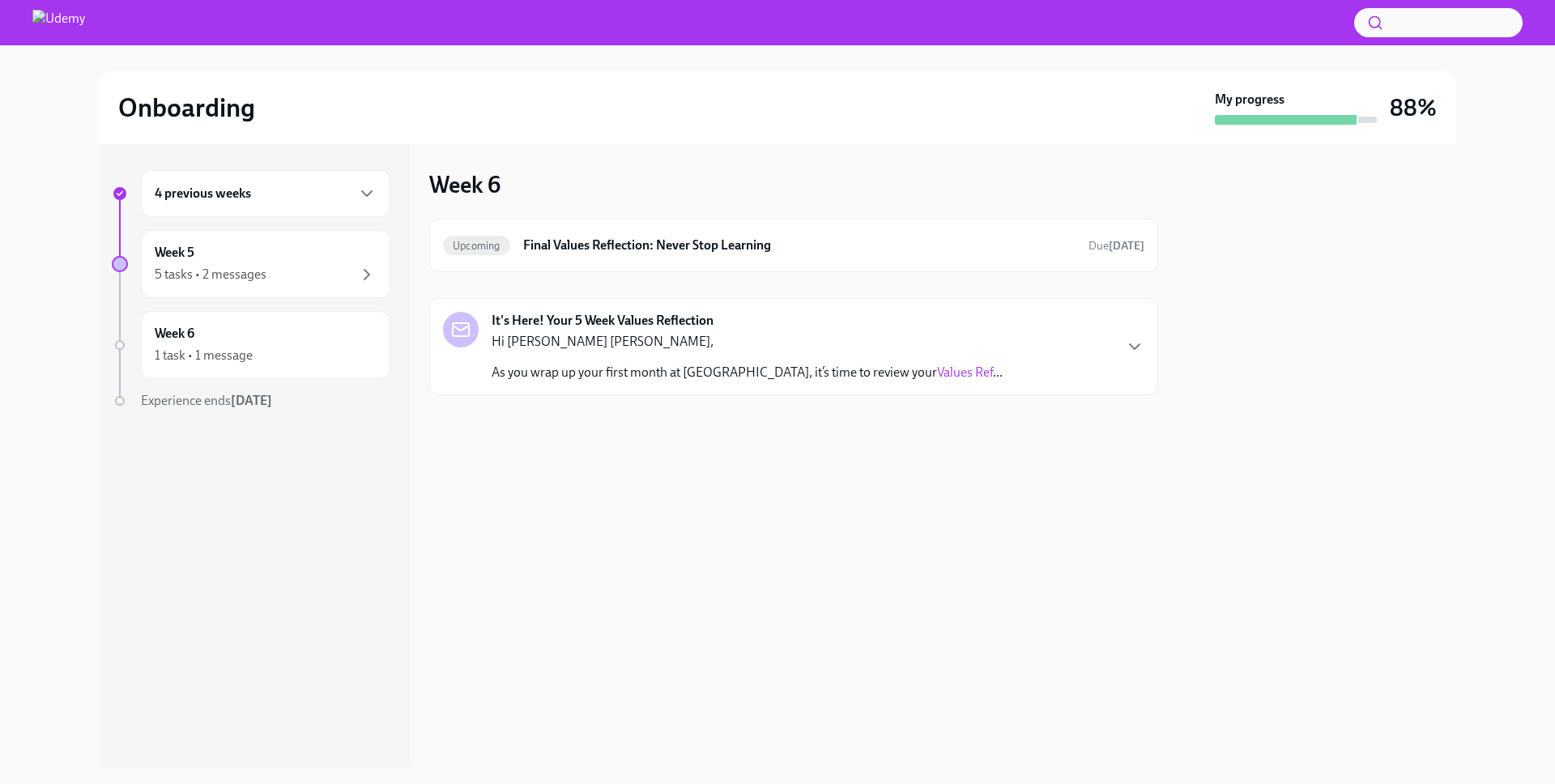
click at [599, 350] on div "Hi [PERSON_NAME] [PERSON_NAME], As you wrap up your first month at [GEOGRAPHIC_…" at bounding box center [747, 357] width 511 height 48
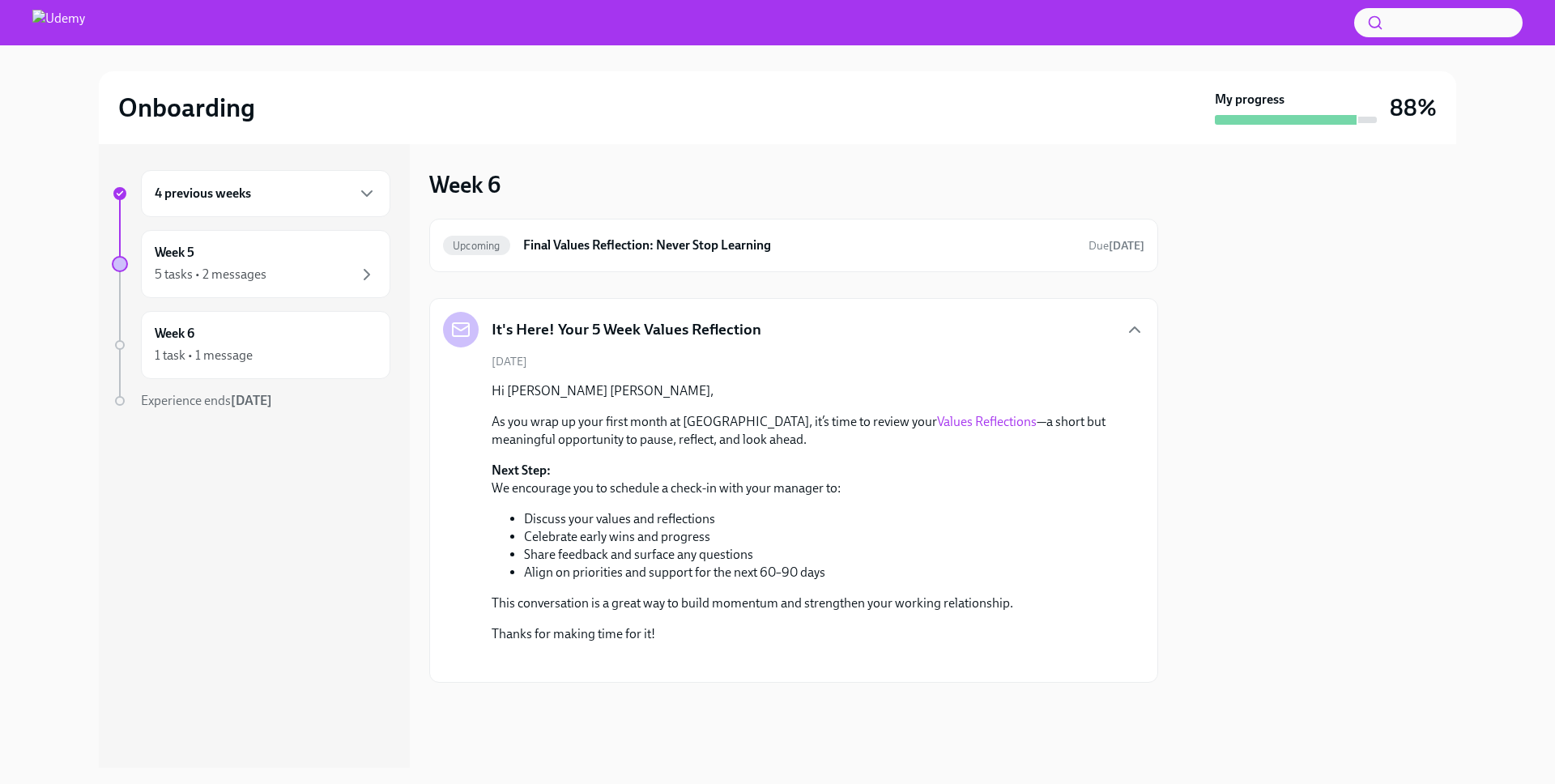
scroll to position [116, 0]
click at [808, 563] on li "Align on priorities and support for the next 60–90 days" at bounding box center [821, 572] width 594 height 18
click at [278, 267] on div "5 tasks • 2 messages" at bounding box center [265, 274] width 222 height 19
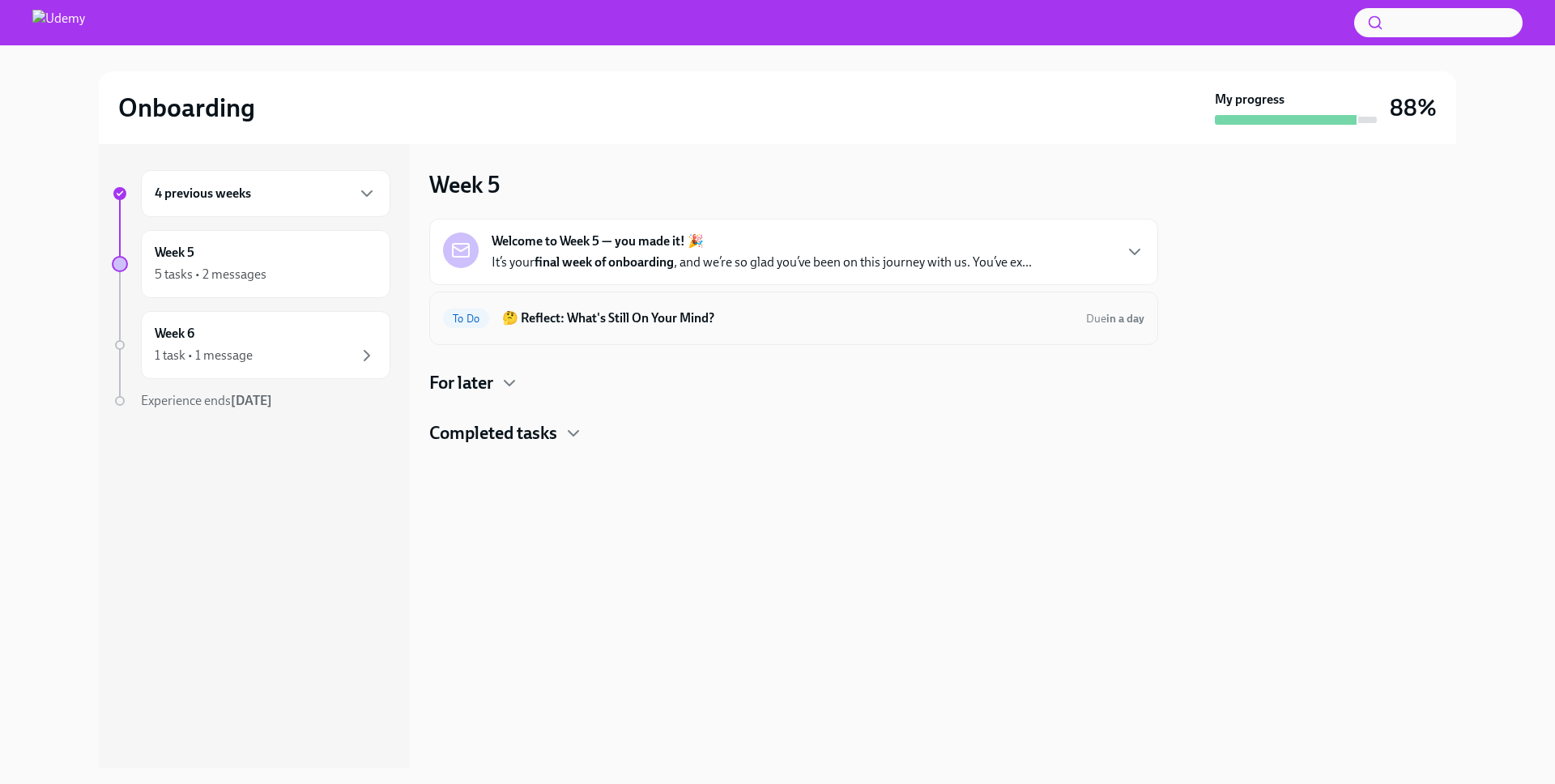
click at [659, 322] on h6 "🤔 Reflect: What's Still On Your Mind?" at bounding box center [788, 318] width 571 height 18
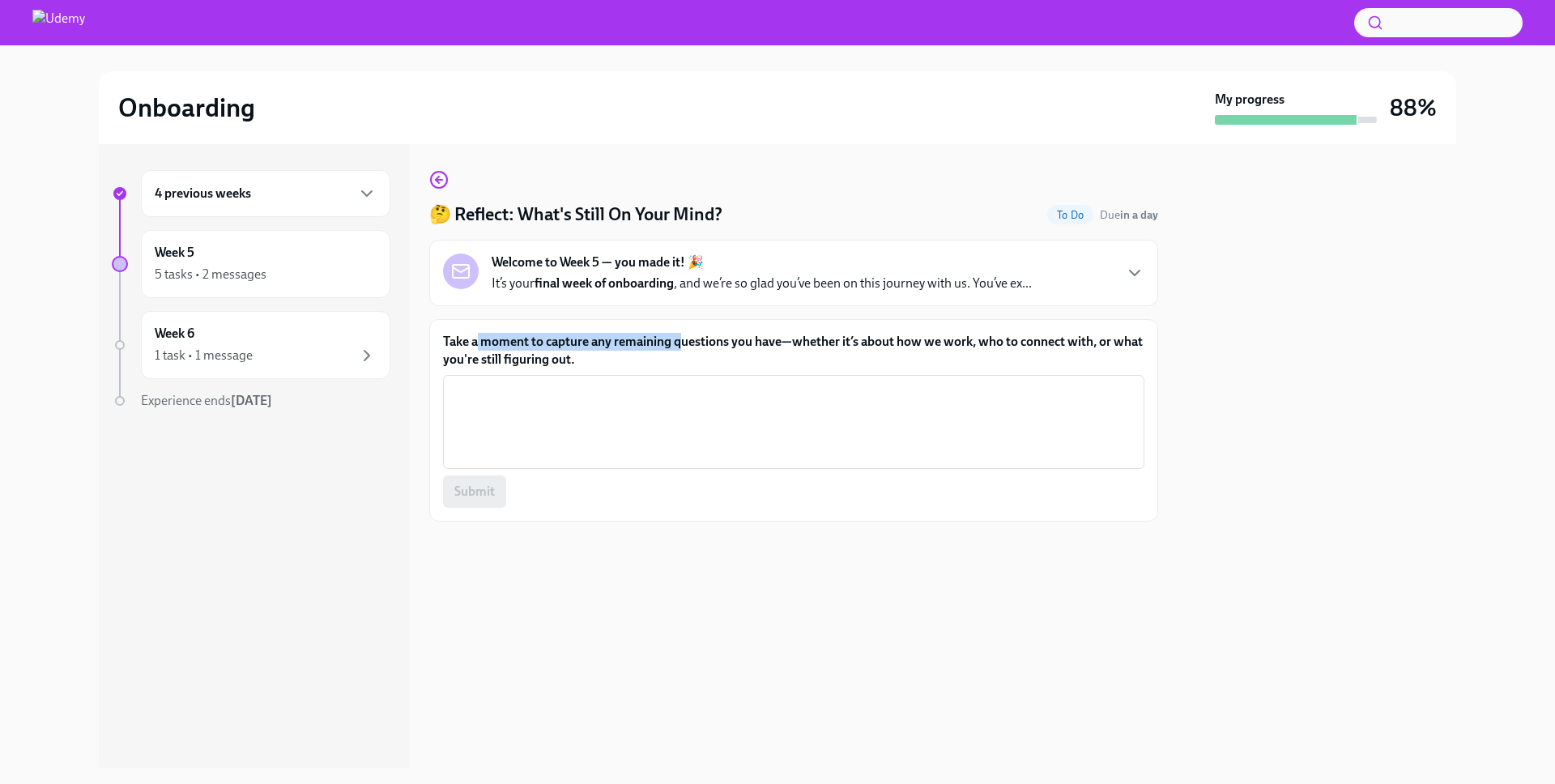
drag, startPoint x: 681, startPoint y: 349, endPoint x: 477, endPoint y: 341, distance: 204.2
click at [477, 341] on label "Take a moment to capture any remaining questions you have—whether it’s about ho…" at bounding box center [793, 350] width 701 height 36
click at [536, 344] on label "Take a moment to capture any remaining questions you have—whether it’s about ho…" at bounding box center [793, 350] width 701 height 36
click at [536, 383] on textarea "Take a moment to capture any remaining questions you have—whether it’s about ho…" at bounding box center [793, 421] width 682 height 78
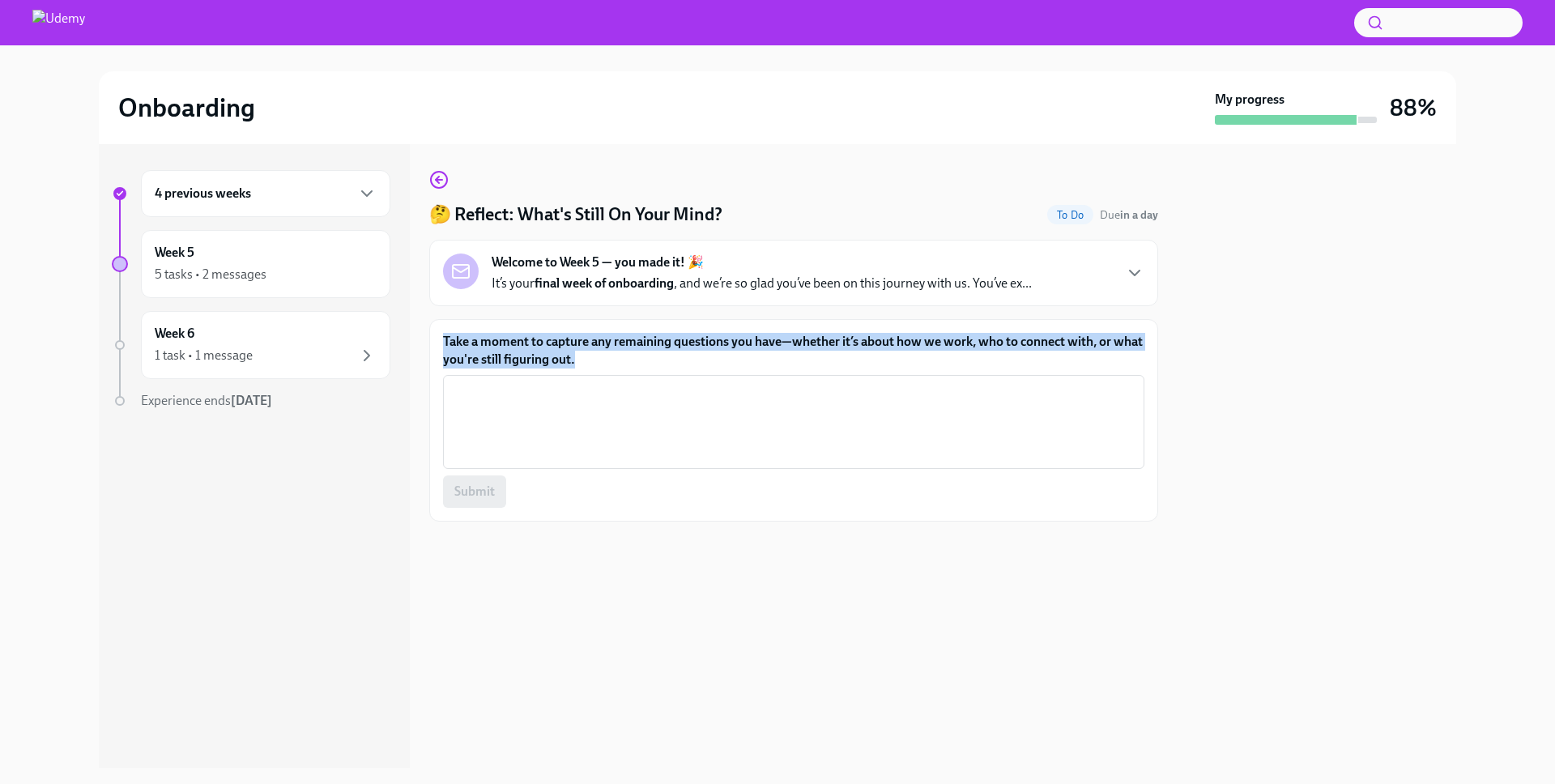
drag, startPoint x: 634, startPoint y: 353, endPoint x: 446, endPoint y: 344, distance: 188.2
click at [446, 344] on label "Take a moment to capture any remaining questions you have—whether it’s about ho…" at bounding box center [793, 350] width 701 height 36
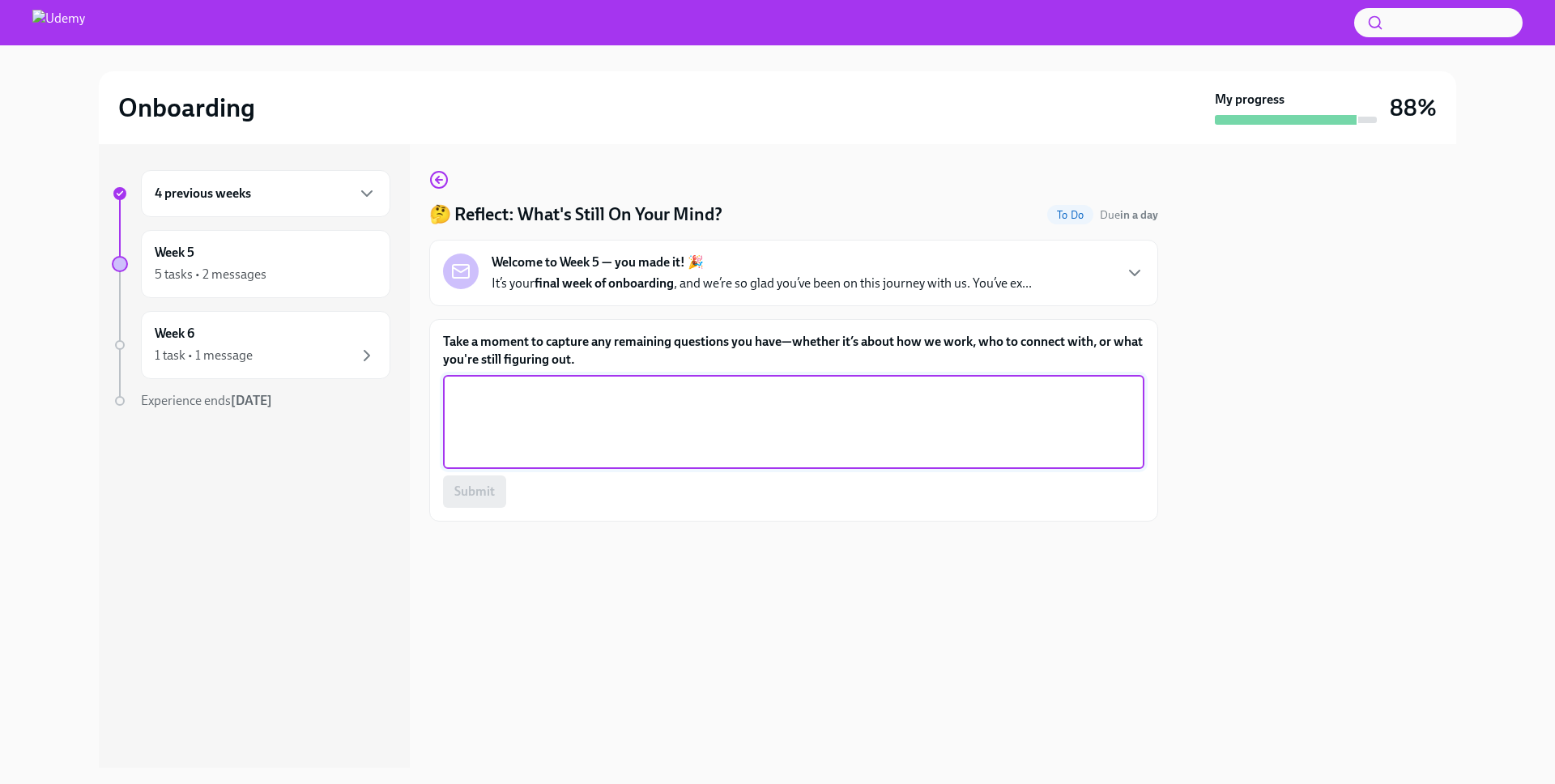
click at [1114, 439] on textarea "Take a moment to capture any remaining questions you have—whether it’s about ho…" at bounding box center [793, 421] width 682 height 78
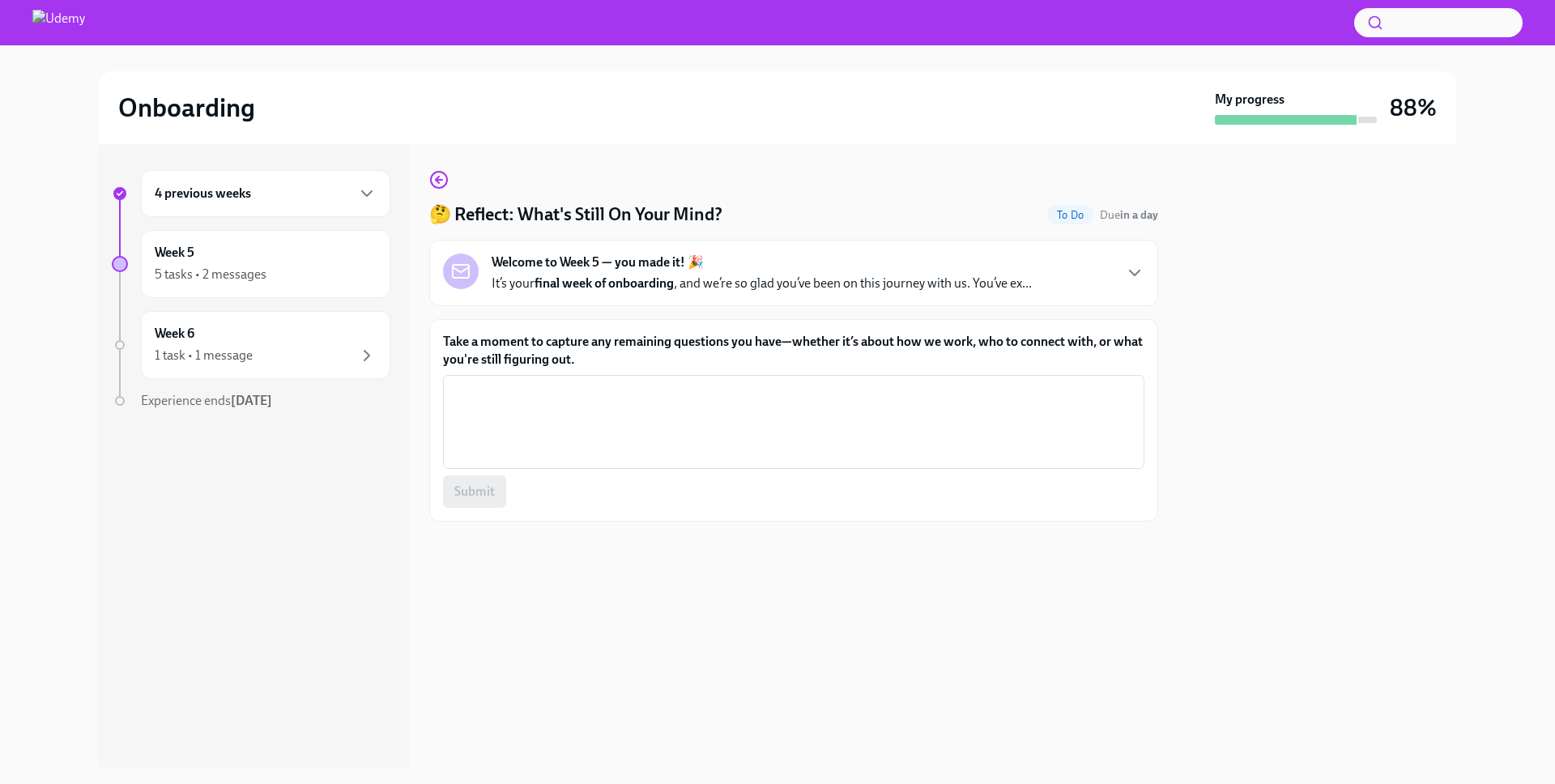
click at [1200, 410] on div at bounding box center [1316, 456] width 278 height 624
click at [988, 276] on p "It’s your final week of onboarding , and we’re so glad you’ve been on this jour…" at bounding box center [762, 283] width 540 height 18
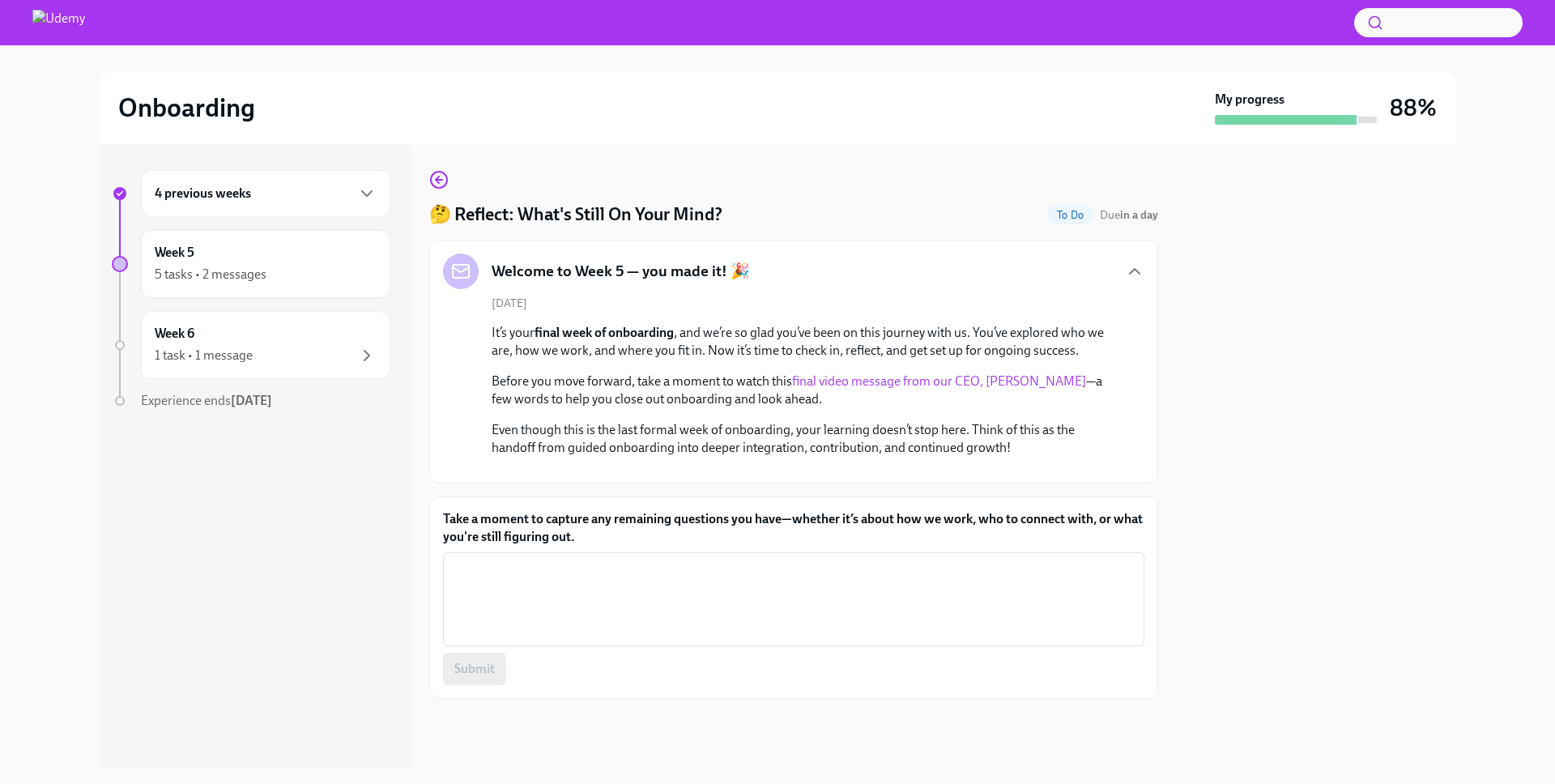
click at [1037, 264] on div "Welcome to Week 5 — you made it! 🎉" at bounding box center [793, 271] width 701 height 36
click at [1124, 266] on icon "button" at bounding box center [1134, 271] width 19 height 19
